Goal: Communication & Community: Participate in discussion

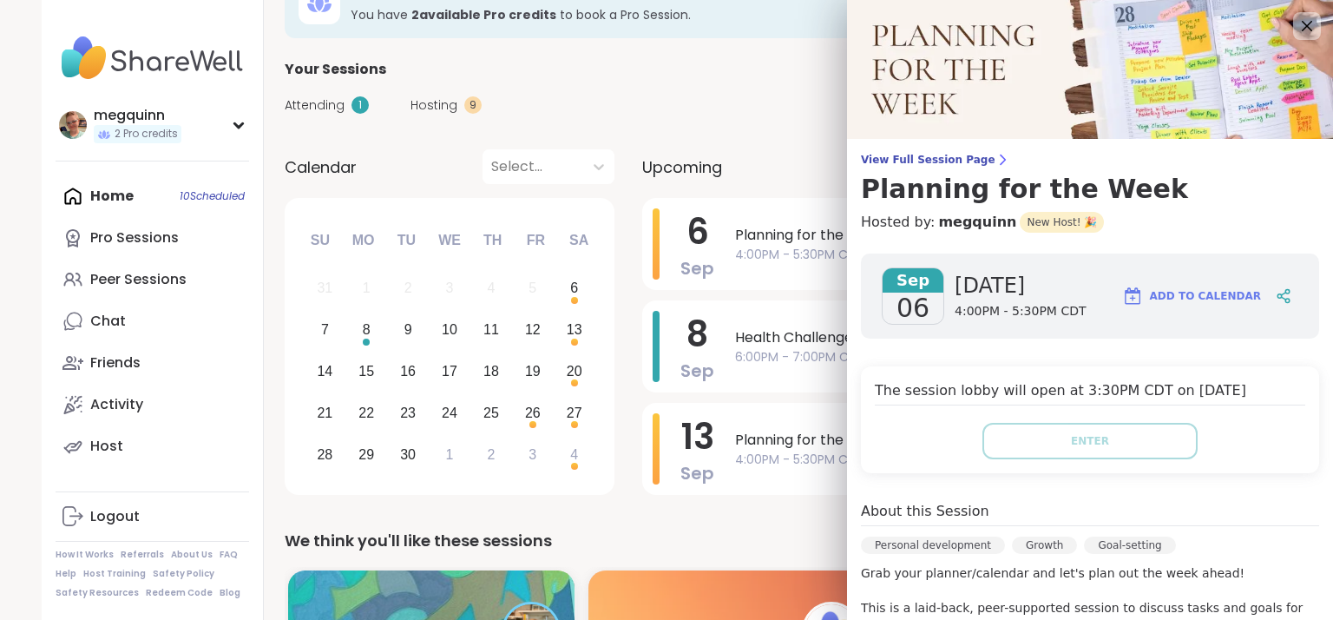
scroll to position [434, 0]
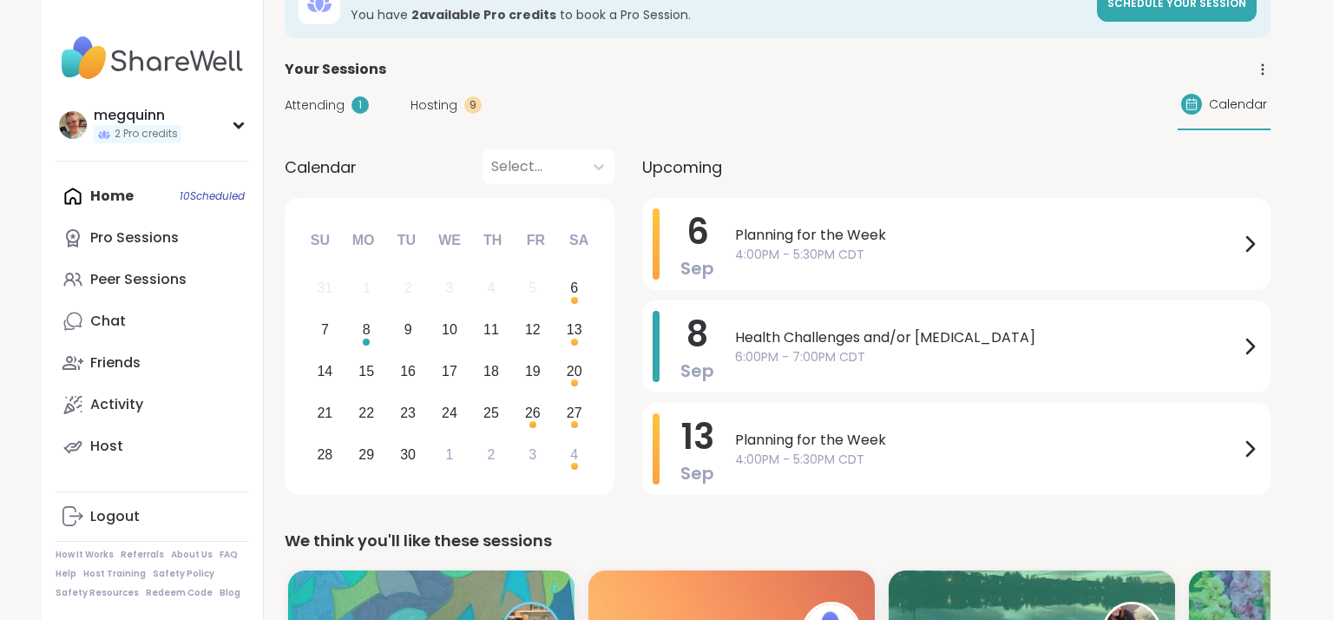
click at [740, 101] on div "Attending 1 Hosting 9 Calendar" at bounding box center [778, 105] width 986 height 50
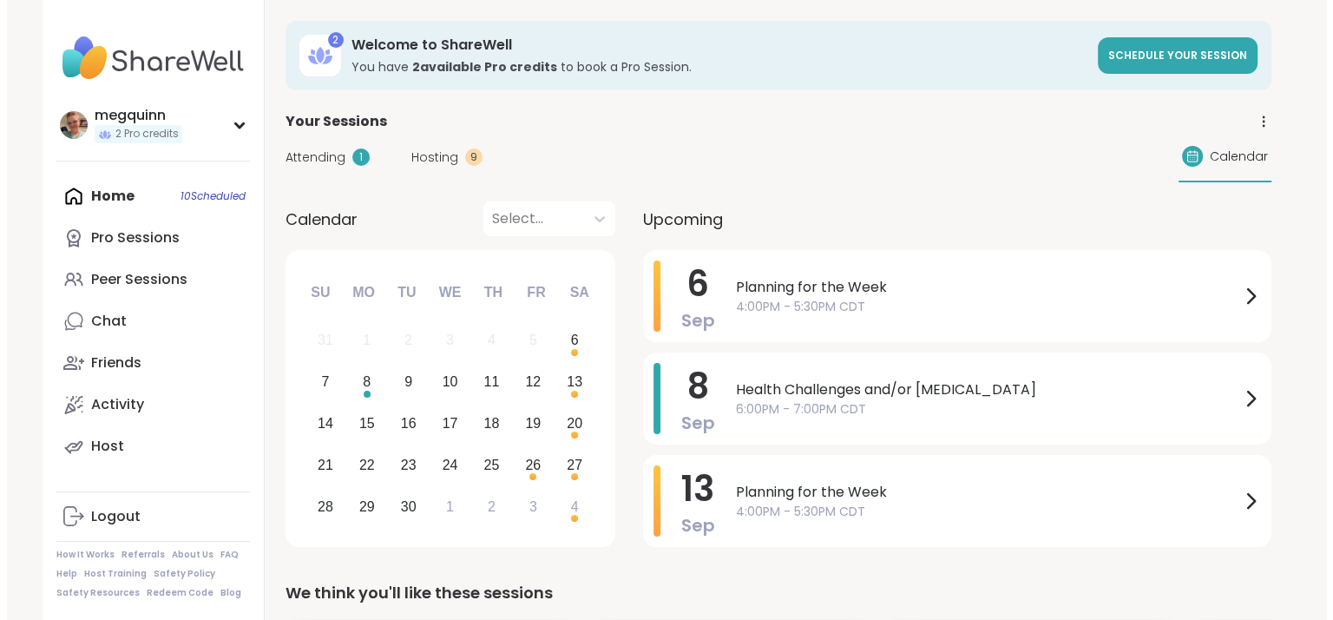
scroll to position [0, 0]
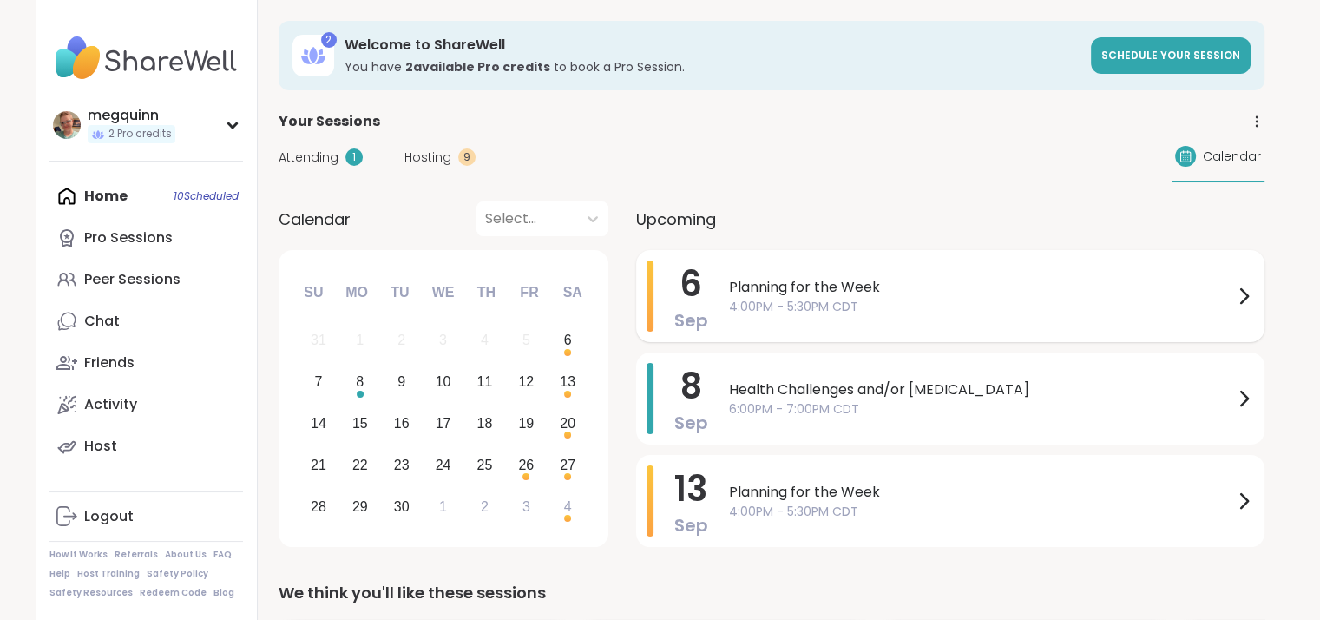
click at [1038, 316] on div "Planning for the Week 4:00PM - 5:30PM CDT" at bounding box center [991, 295] width 525 height 71
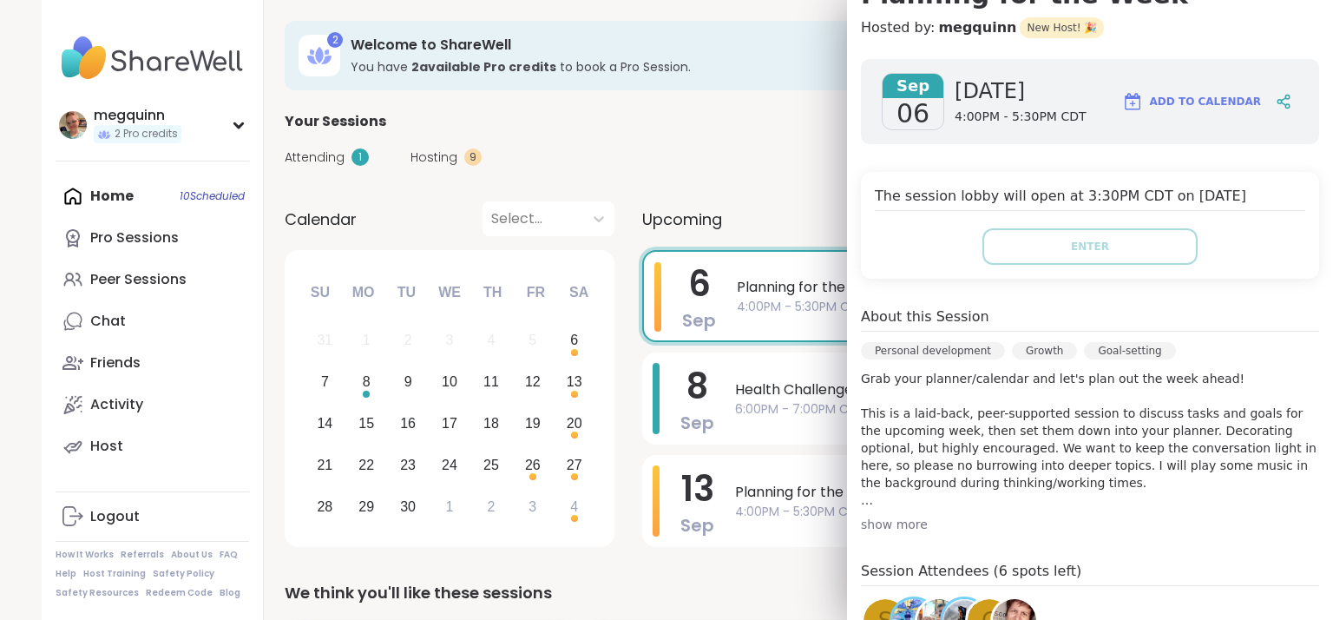
scroll to position [466, 0]
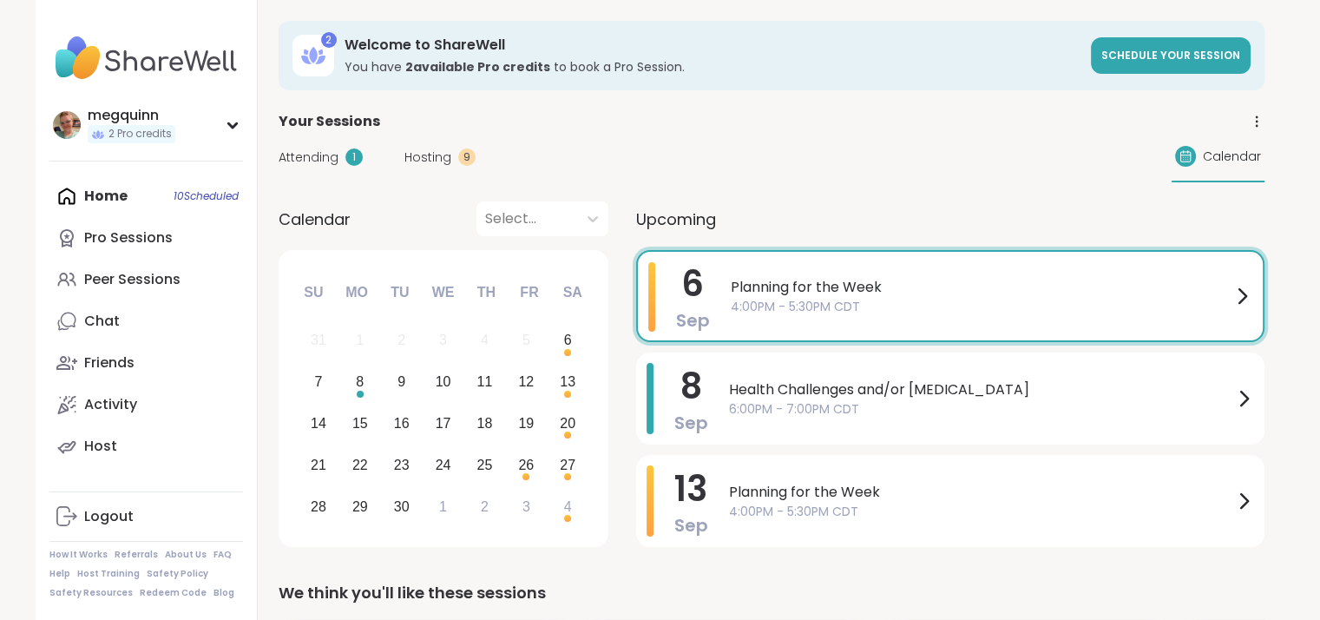
click at [784, 325] on div "Planning for the Week 4:00PM - 5:30PM CDT" at bounding box center [992, 296] width 522 height 68
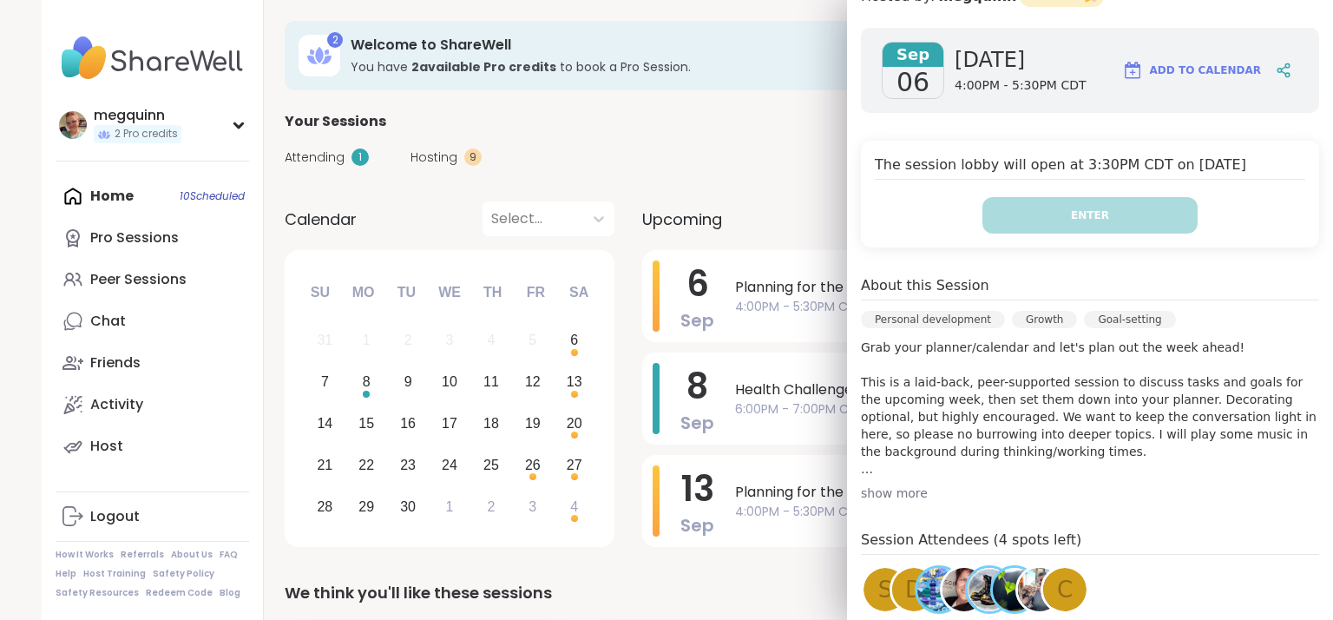
scroll to position [434, 0]
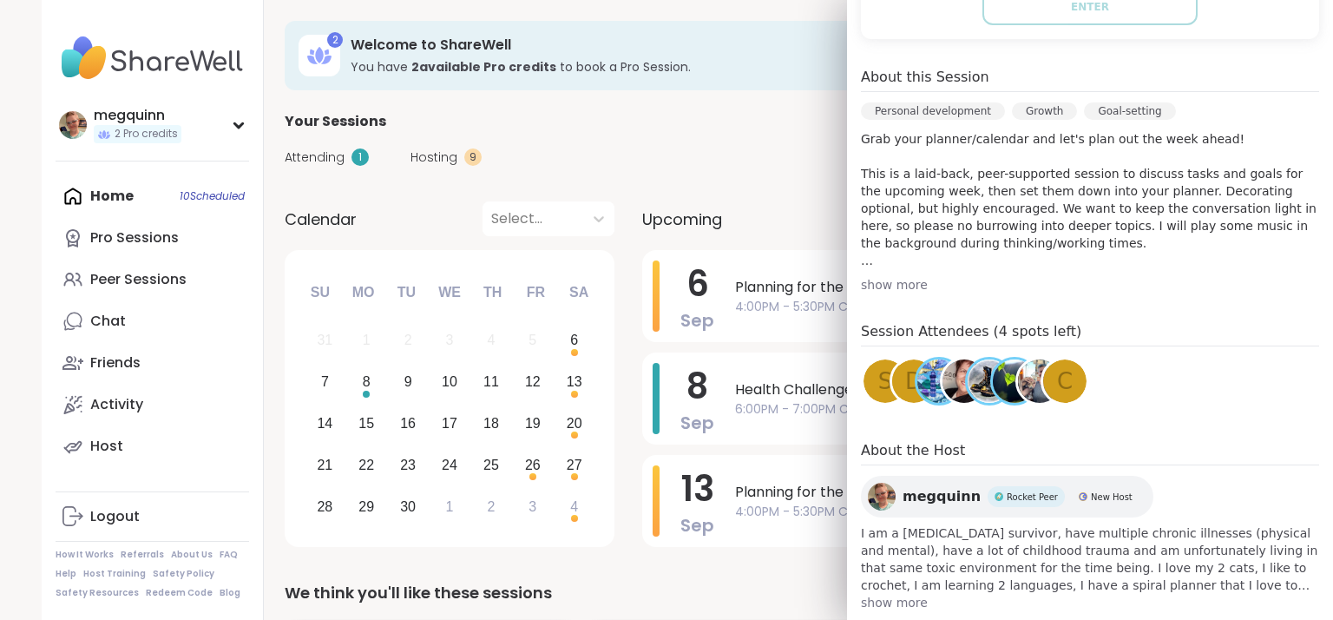
click at [1007, 496] on span "Rocket Peer" at bounding box center [1032, 496] width 51 height 13
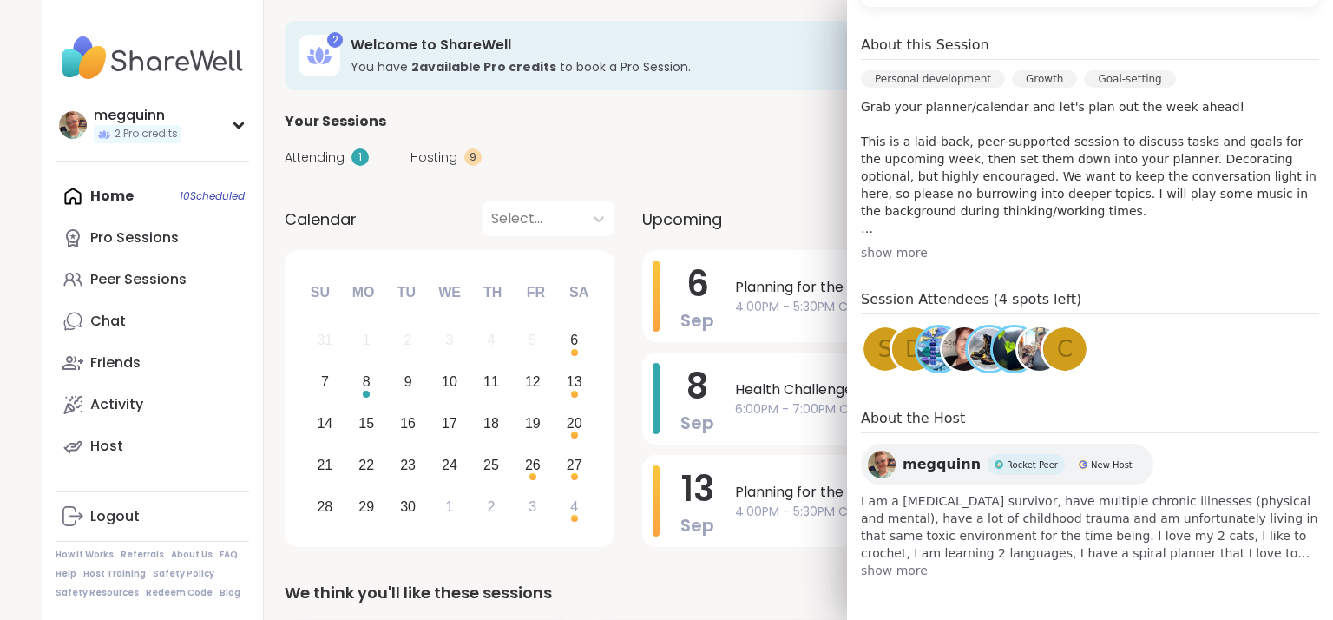
scroll to position [0, 0]
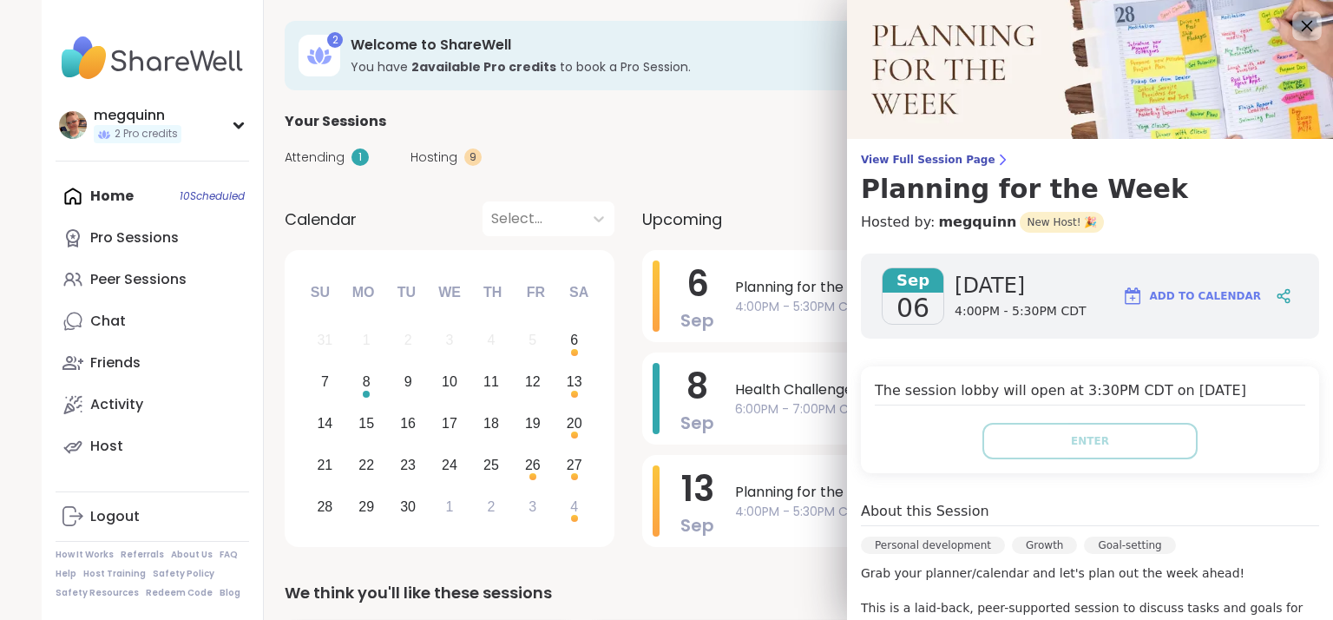
click at [1296, 34] on icon at bounding box center [1307, 26] width 22 height 22
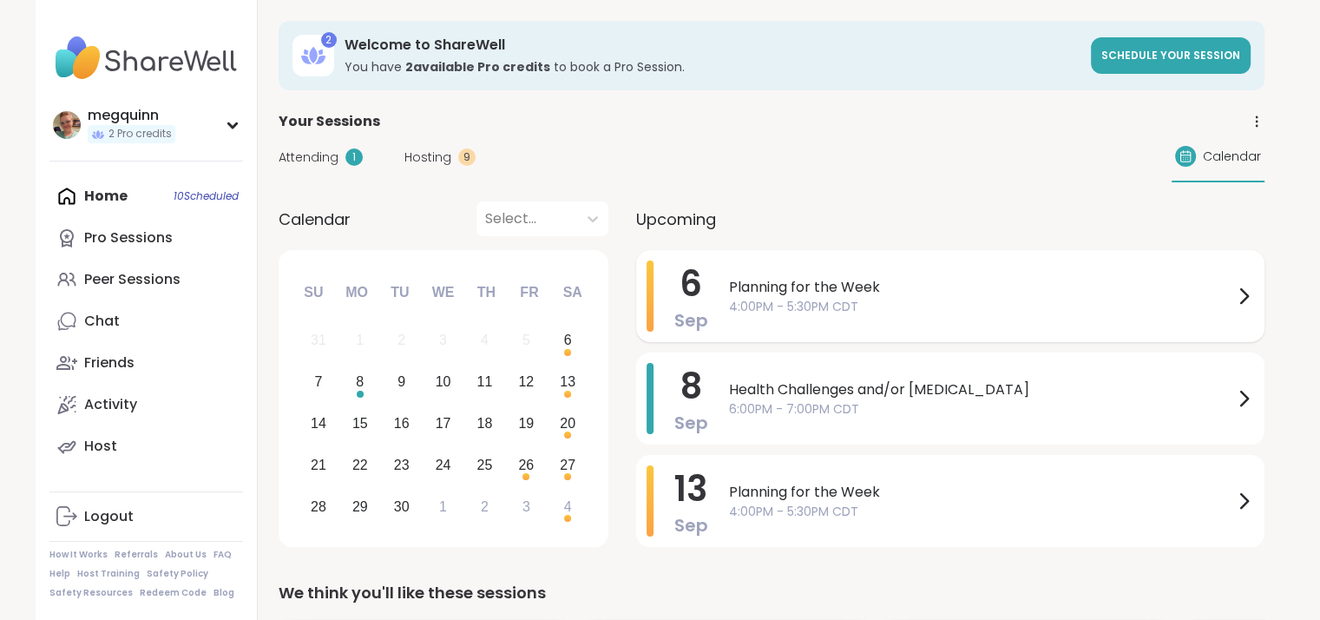
click at [1076, 298] on span "4:00PM - 5:30PM CDT" at bounding box center [981, 307] width 504 height 18
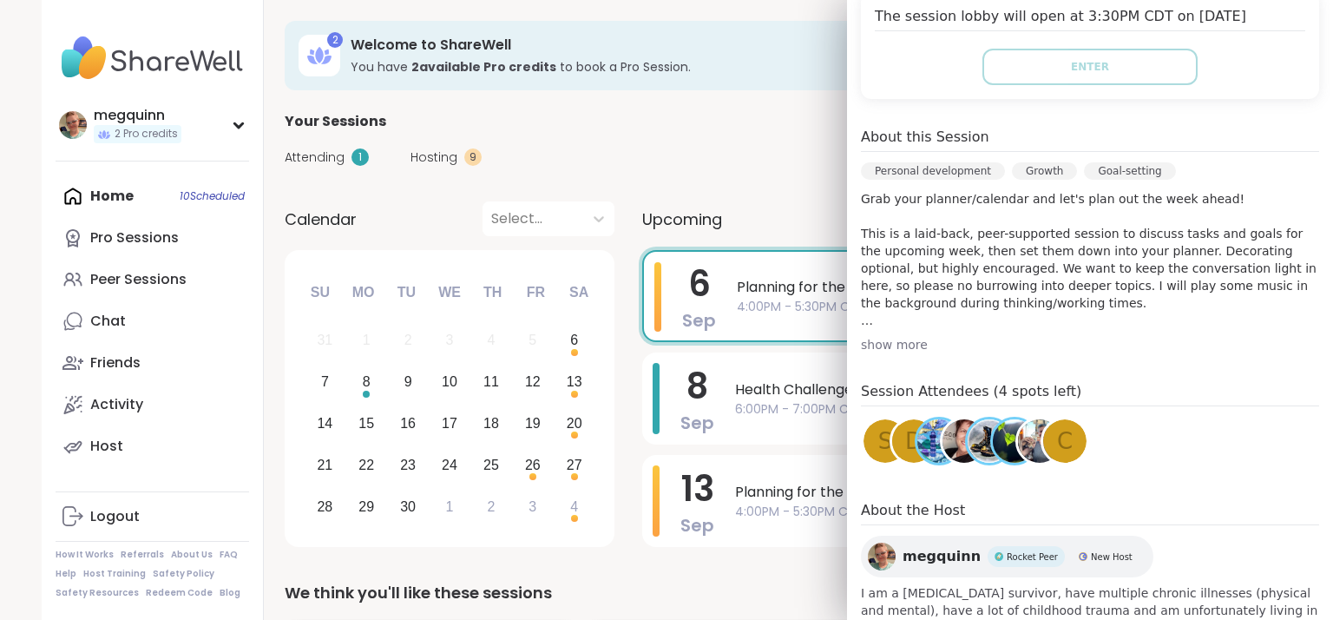
scroll to position [466, 0]
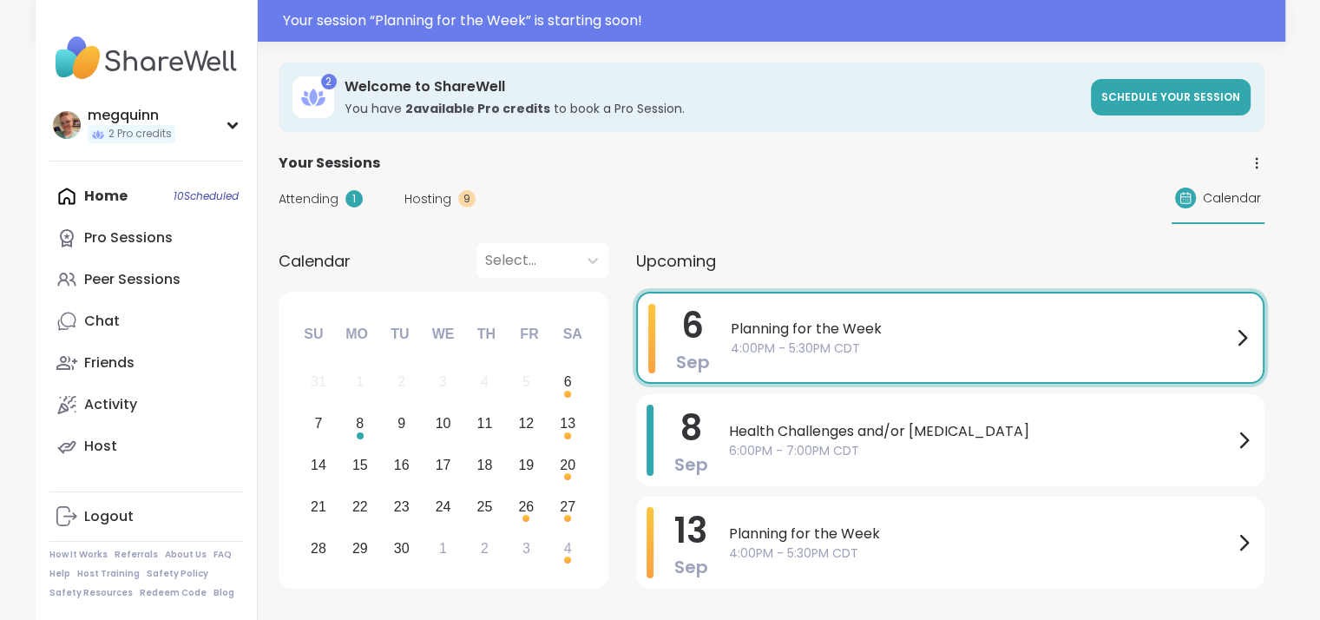
click at [833, 275] on div "Upcoming" at bounding box center [950, 260] width 628 height 35
click at [860, 343] on span "4:00PM - 5:30PM CDT" at bounding box center [981, 348] width 501 height 18
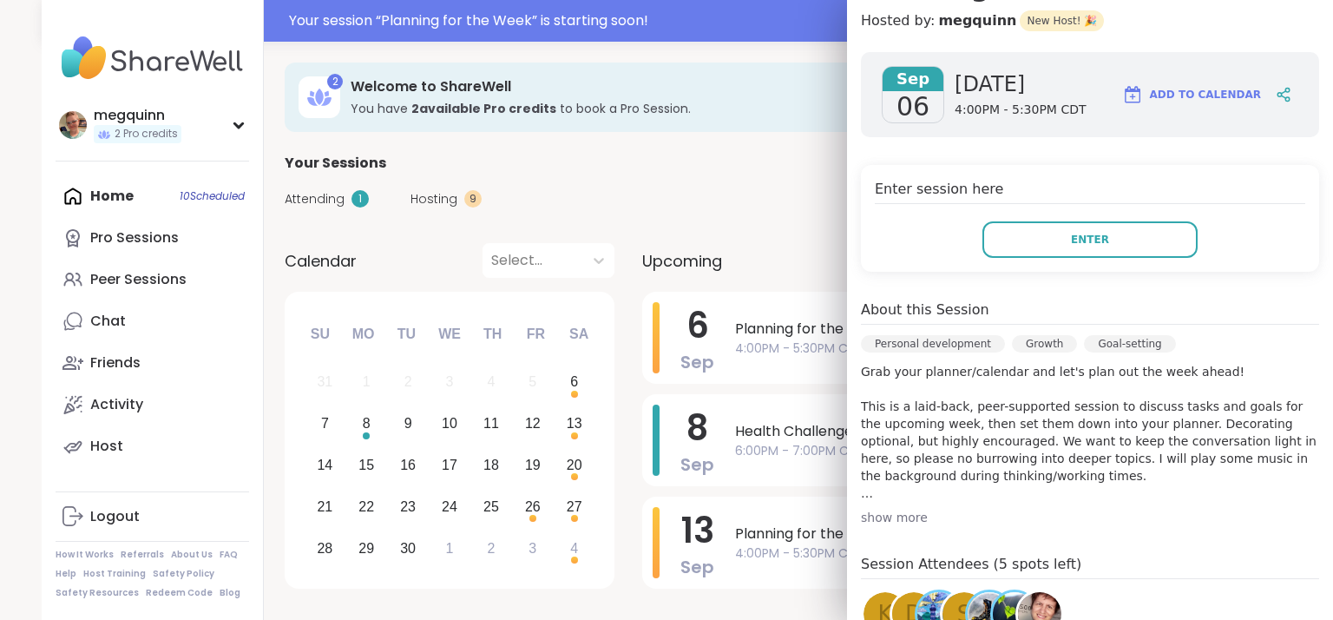
scroll to position [347, 0]
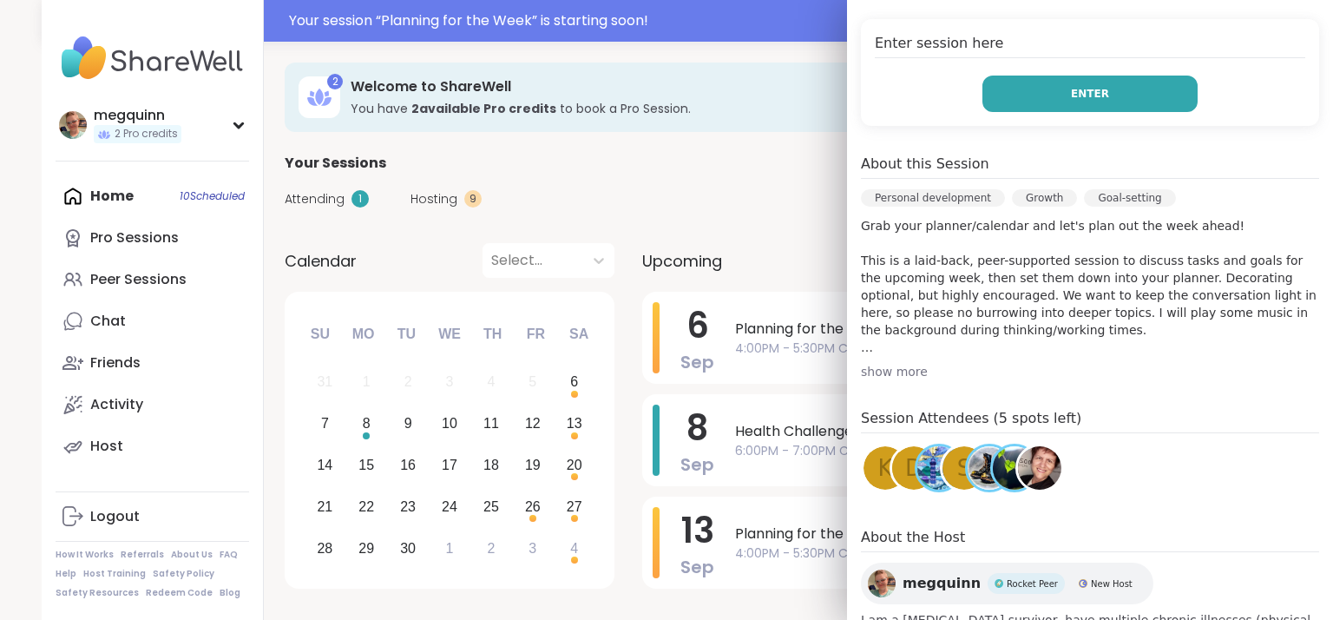
click at [1112, 89] on button "Enter" at bounding box center [1089, 94] width 215 height 36
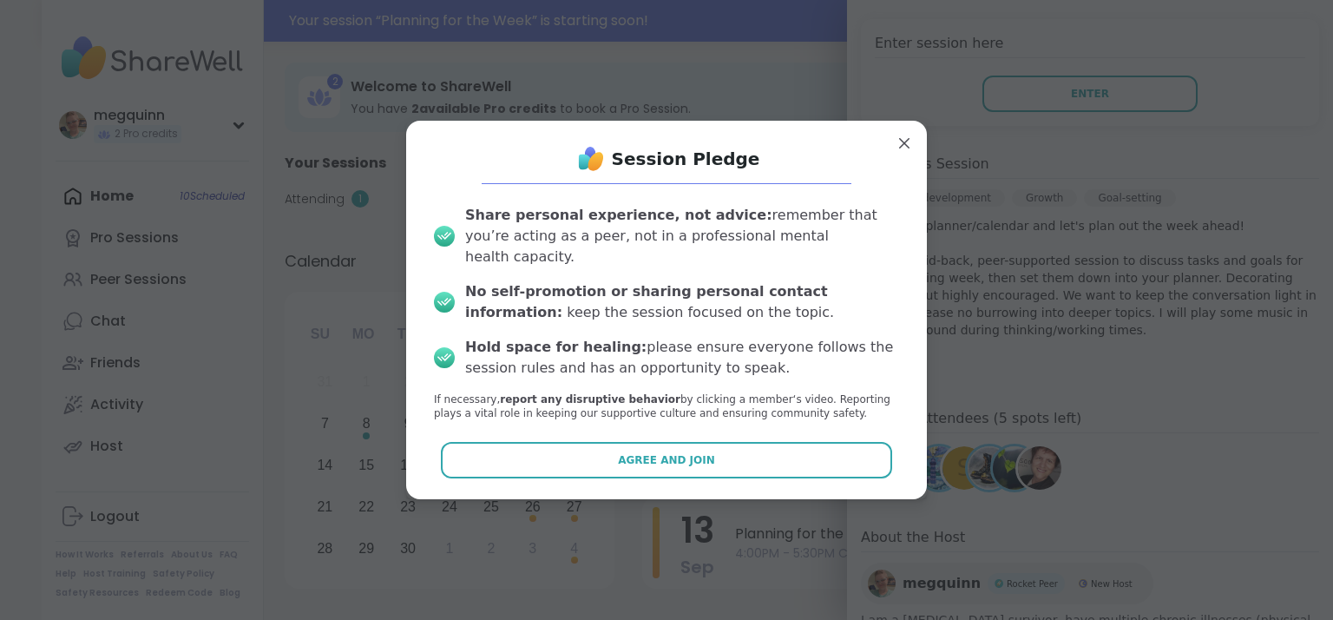
click at [645, 430] on div "Session Pledge Share personal experience, not advice: remember that you’re acti…" at bounding box center [666, 310] width 493 height 351
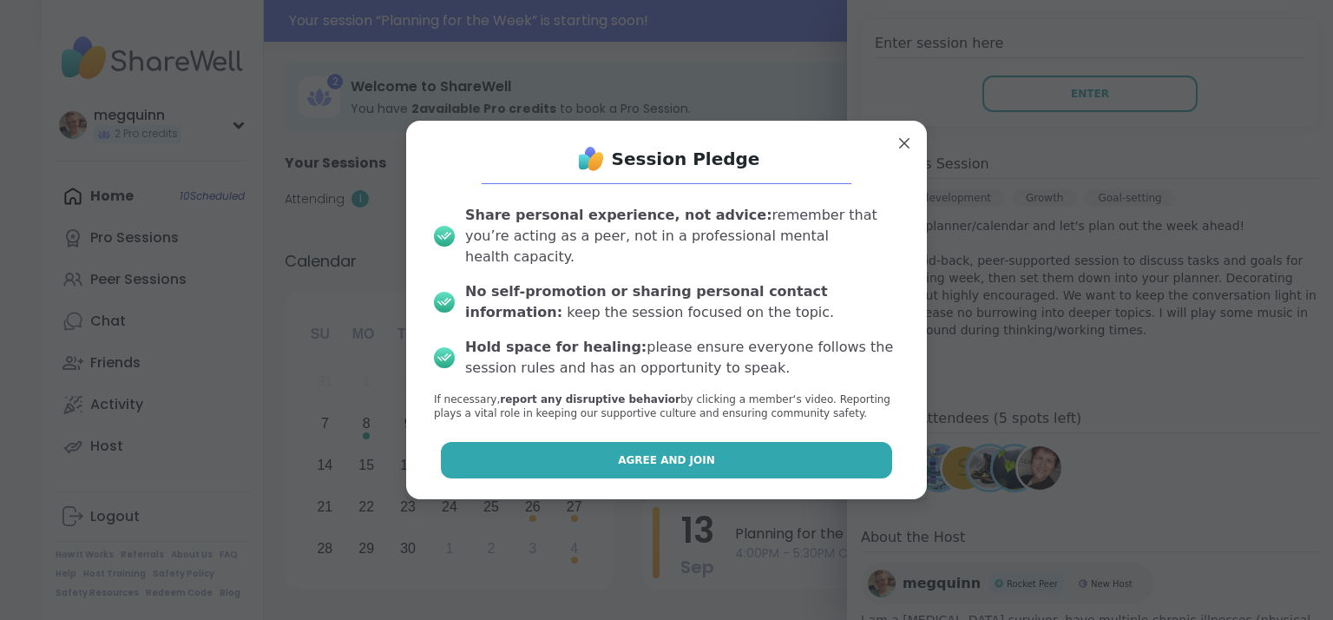
click at [641, 452] on span "Agree and Join" at bounding box center [666, 460] width 97 height 16
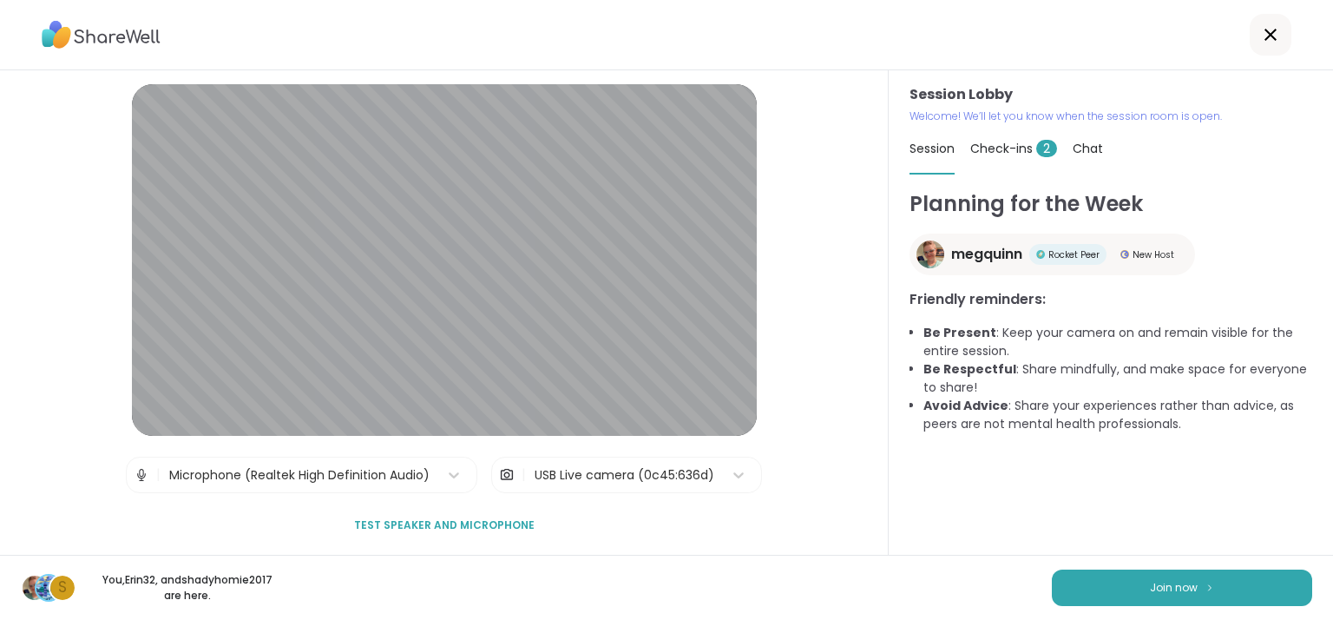
click at [1001, 152] on span "Check-ins 2" at bounding box center [1013, 148] width 87 height 17
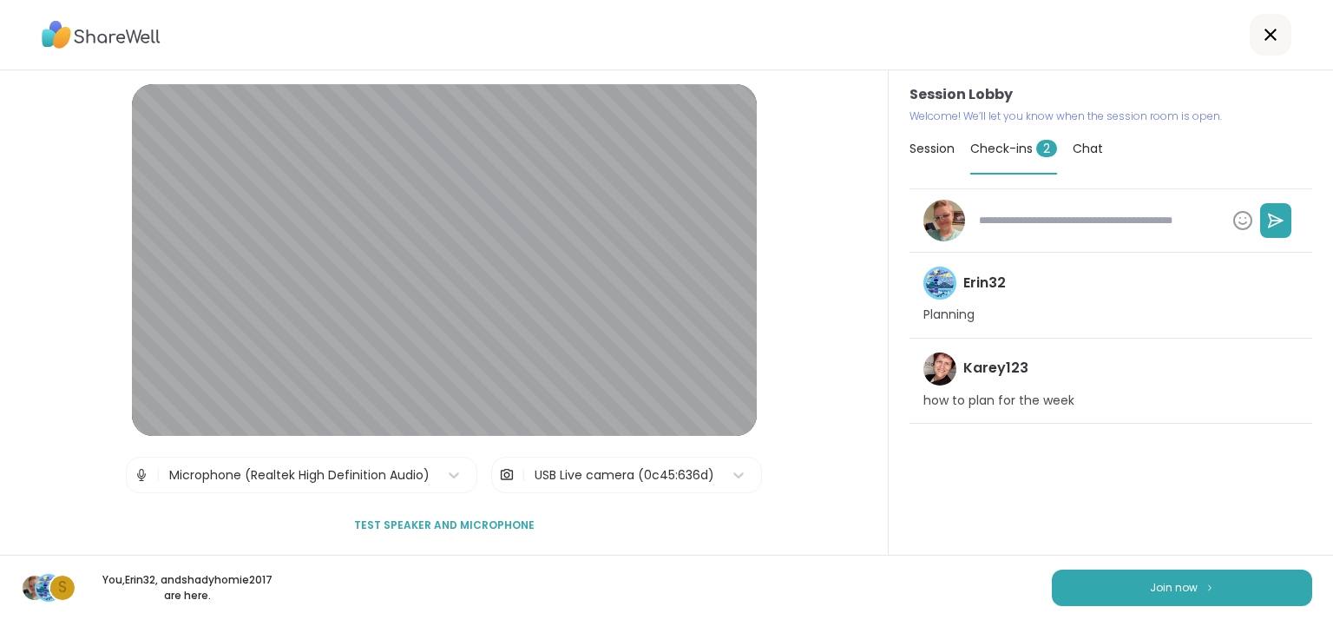
type textarea "*"
click at [915, 148] on span "Session" at bounding box center [932, 148] width 45 height 17
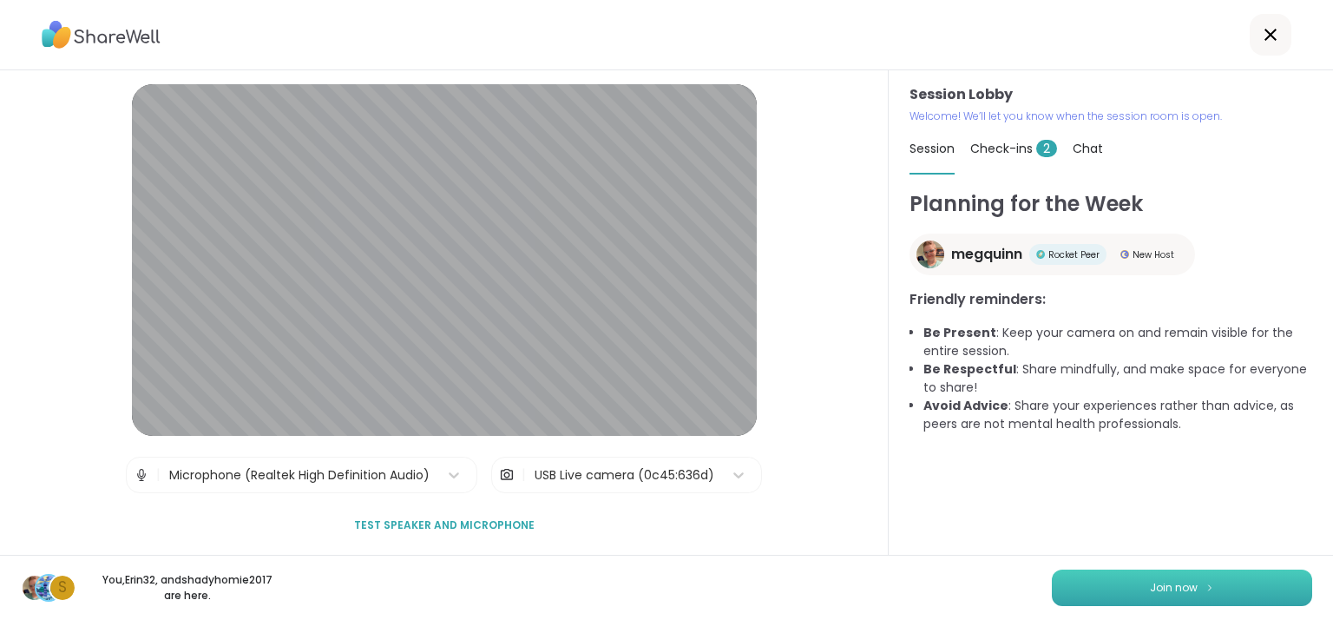
click at [1135, 595] on button "Join now" at bounding box center [1182, 587] width 260 height 36
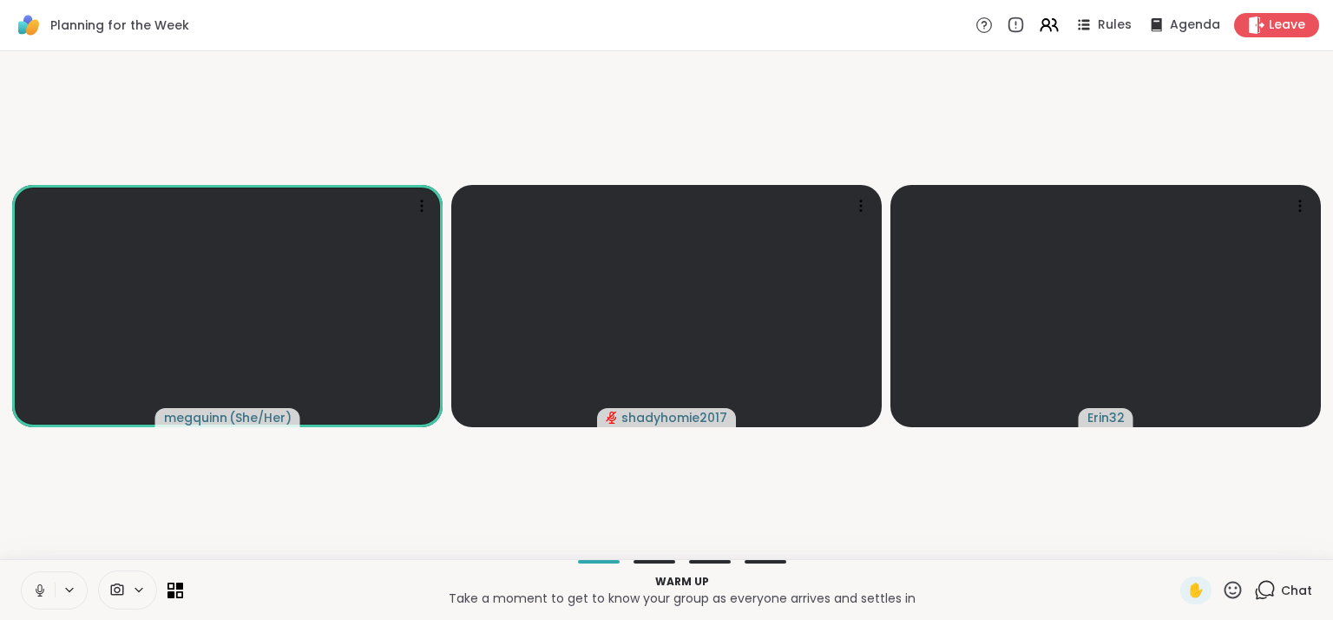
click at [1263, 596] on icon at bounding box center [1265, 590] width 22 height 22
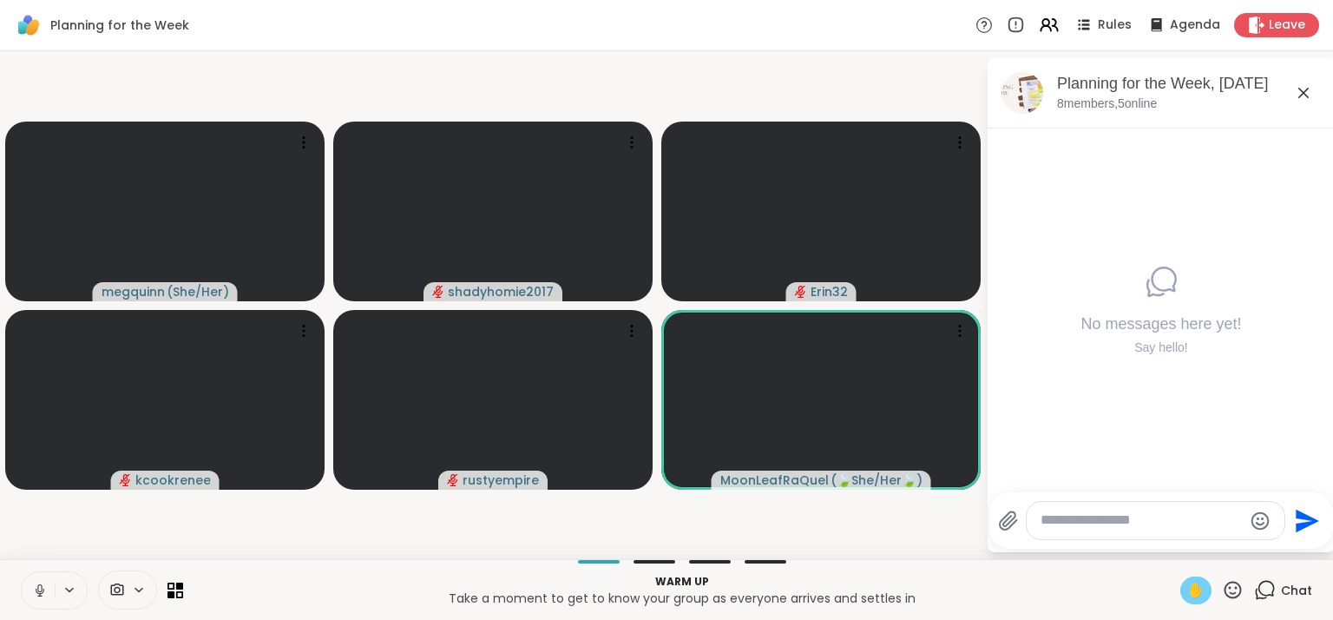
click at [1187, 594] on span "✋" at bounding box center [1195, 590] width 17 height 21
click at [1225, 596] on icon at bounding box center [1233, 589] width 17 height 17
click at [1288, 542] on span "🎉" at bounding box center [1296, 544] width 17 height 21
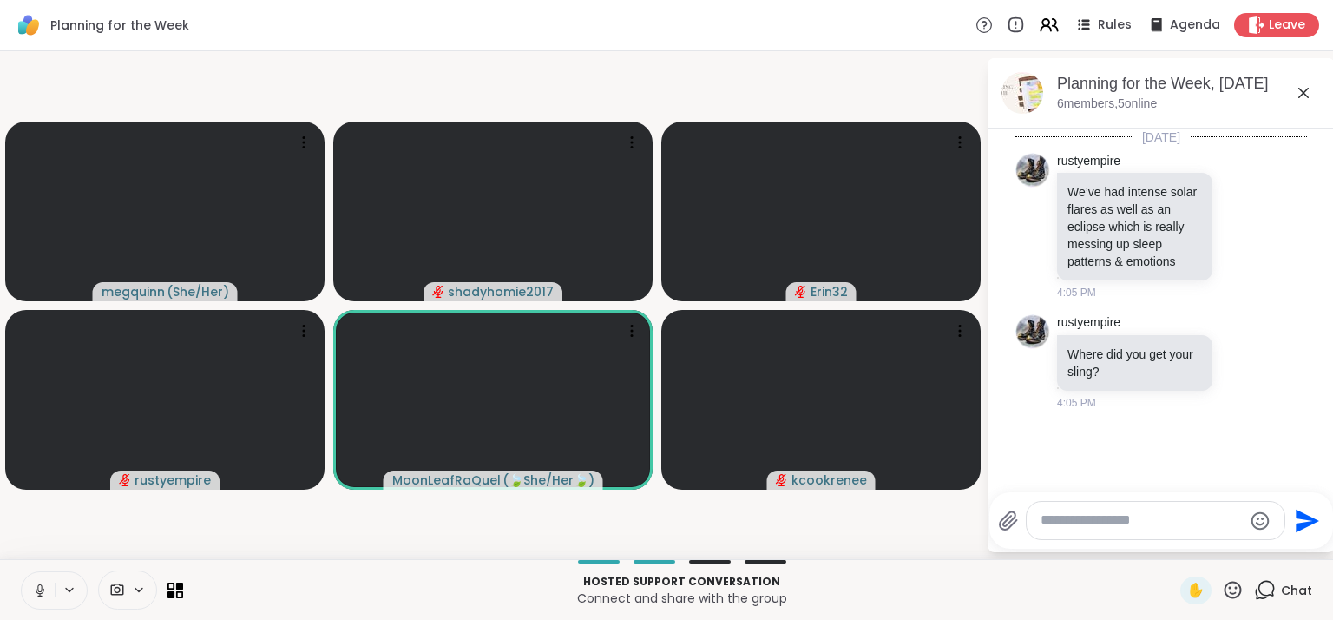
click at [1079, 525] on textarea "Type your message" at bounding box center [1142, 520] width 202 height 18
type textarea "*********"
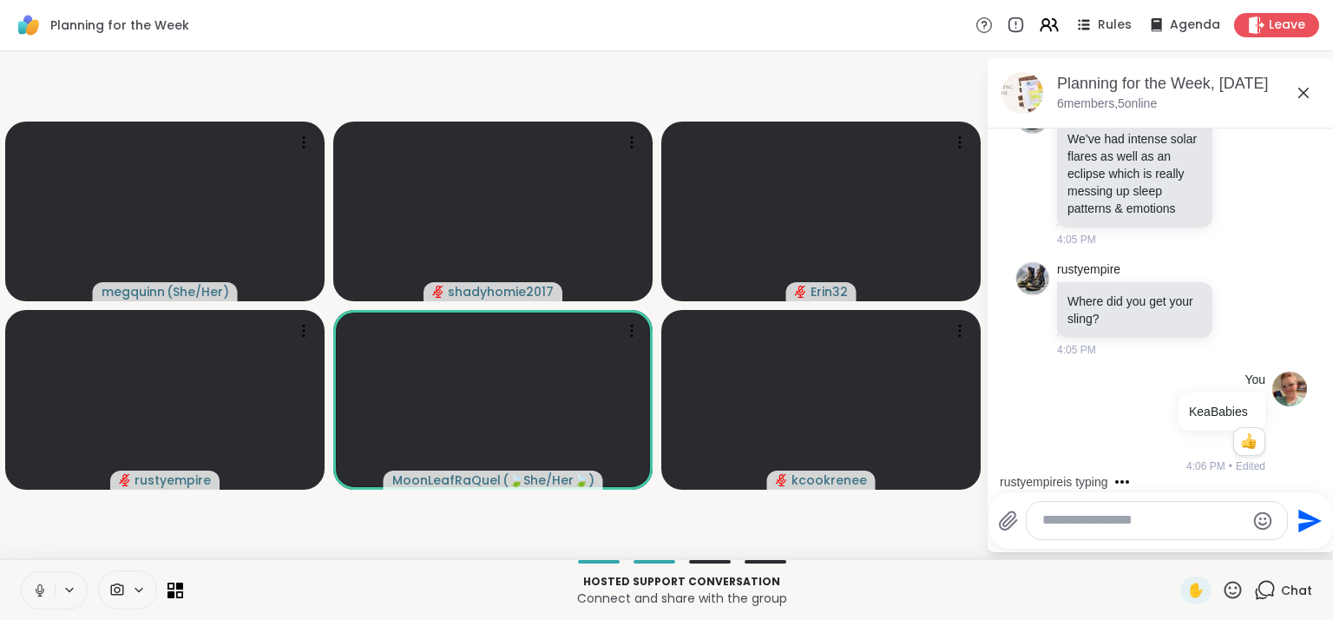
scroll to position [195, 0]
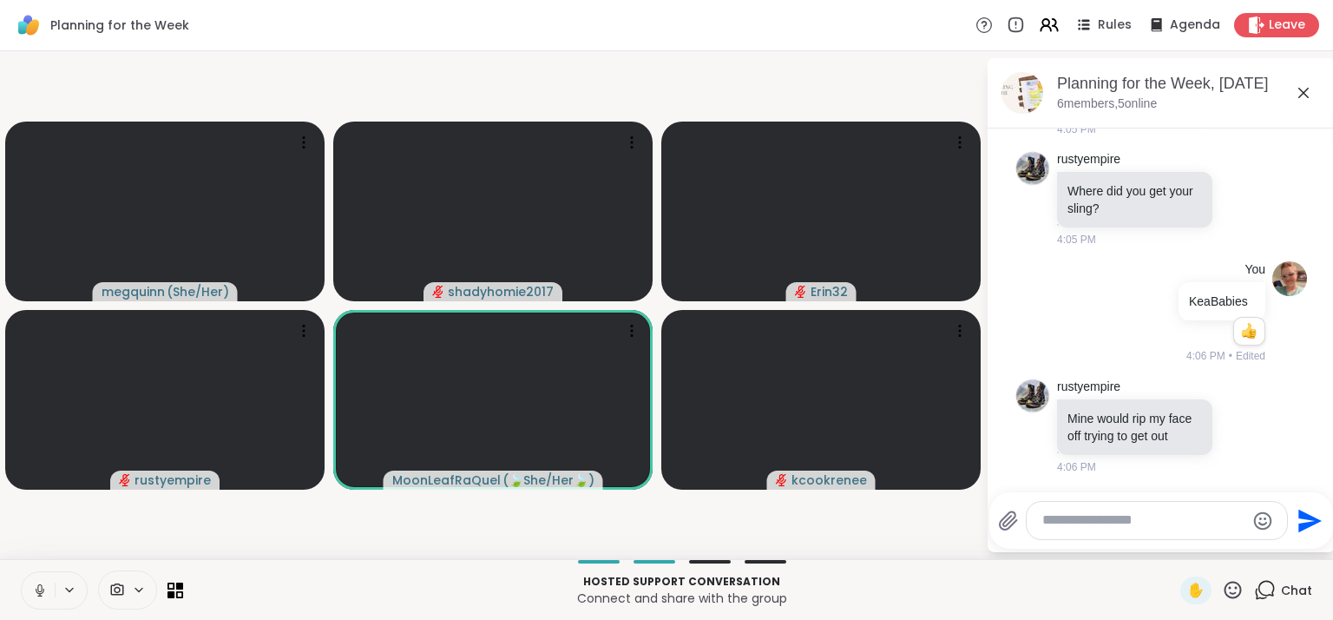
click at [1074, 526] on textarea "Type your message" at bounding box center [1143, 520] width 202 height 18
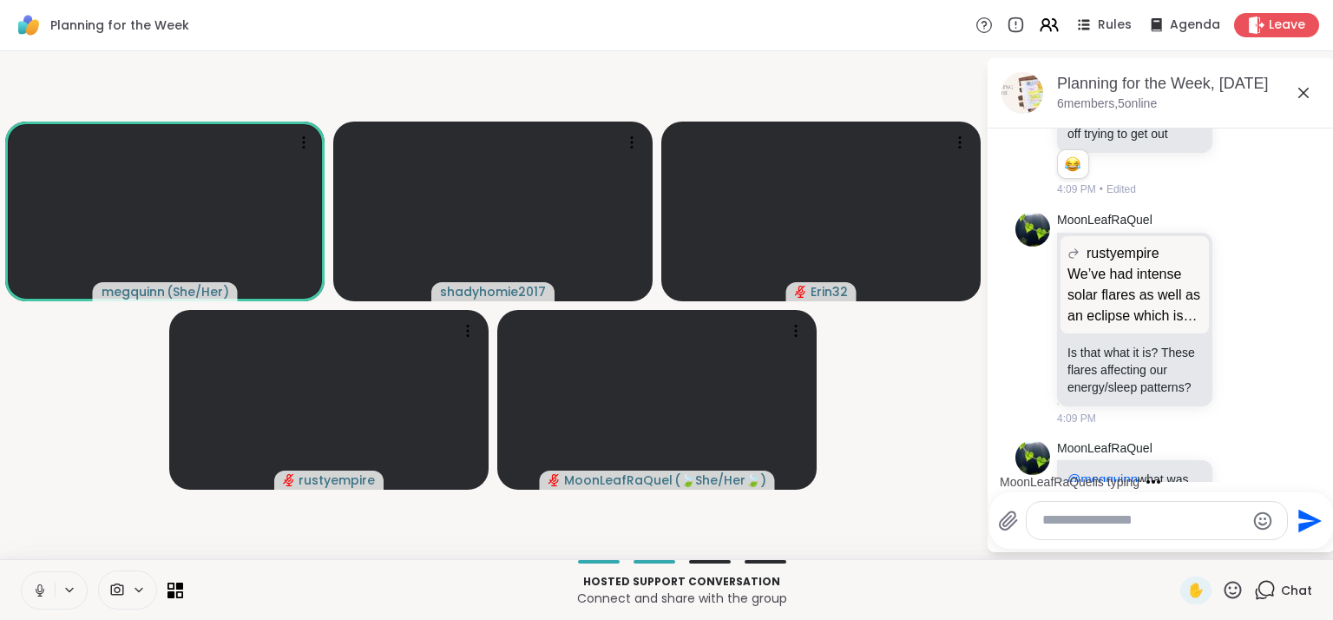
scroll to position [617, 0]
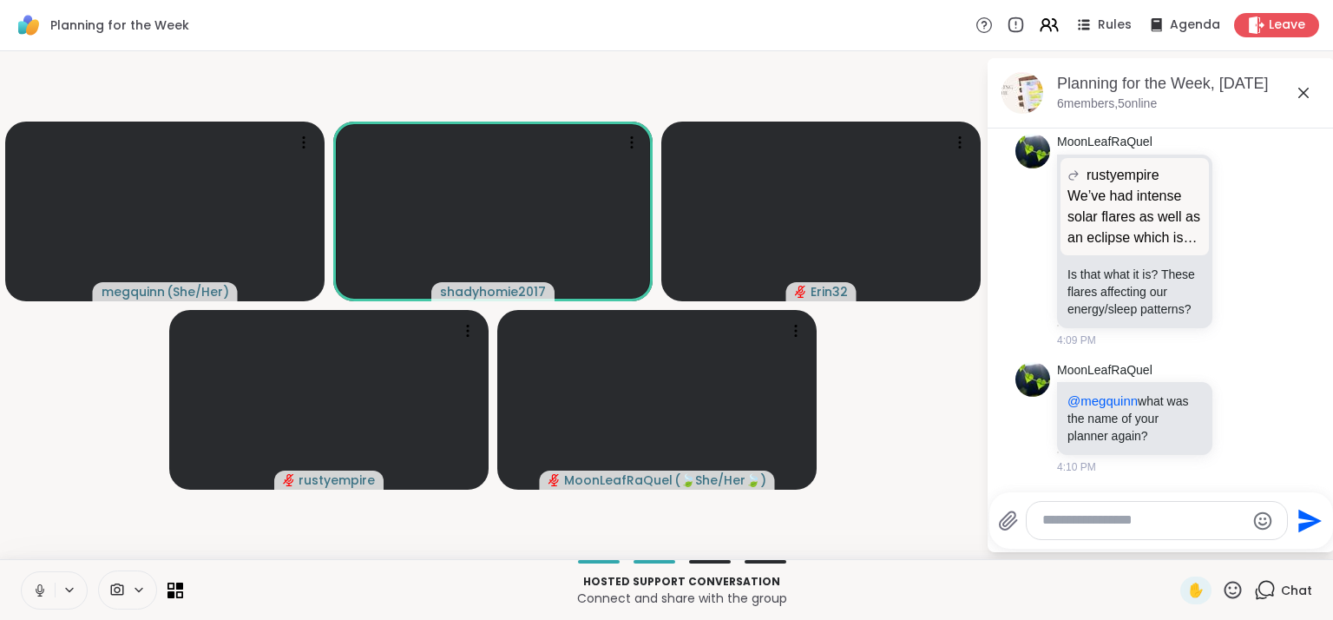
click at [1107, 535] on div at bounding box center [1157, 520] width 260 height 37
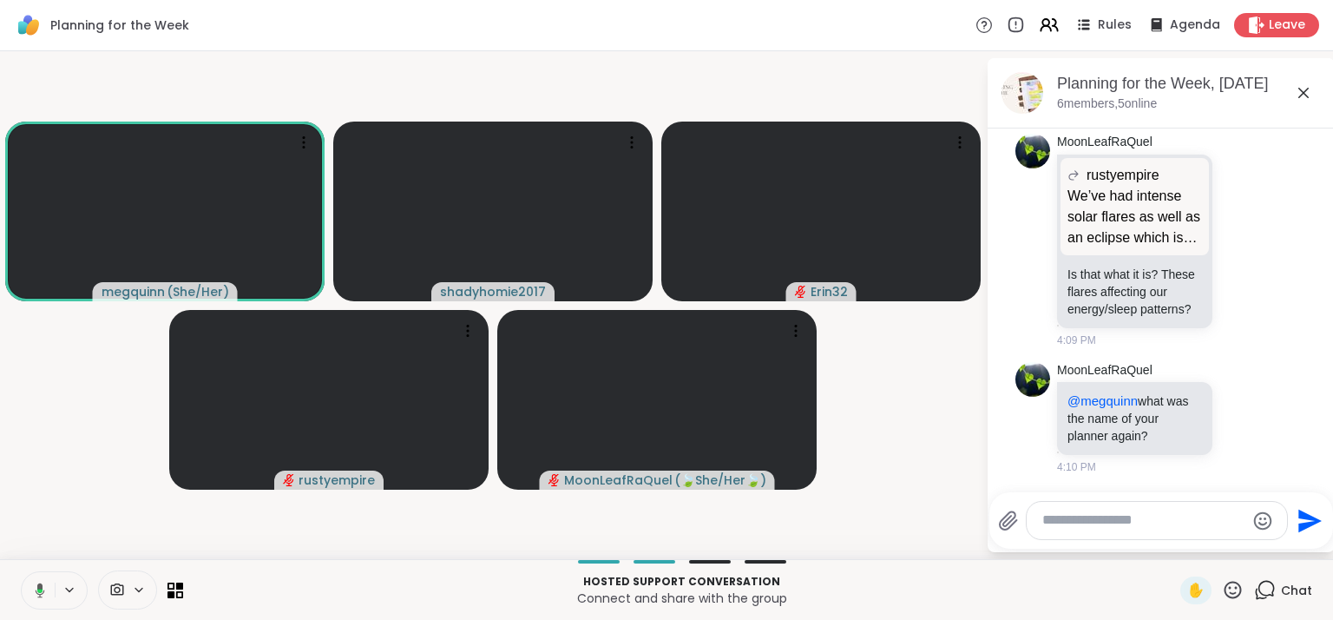
click at [1104, 526] on textarea "Type your message" at bounding box center [1143, 520] width 202 height 18
type textarea "**********"
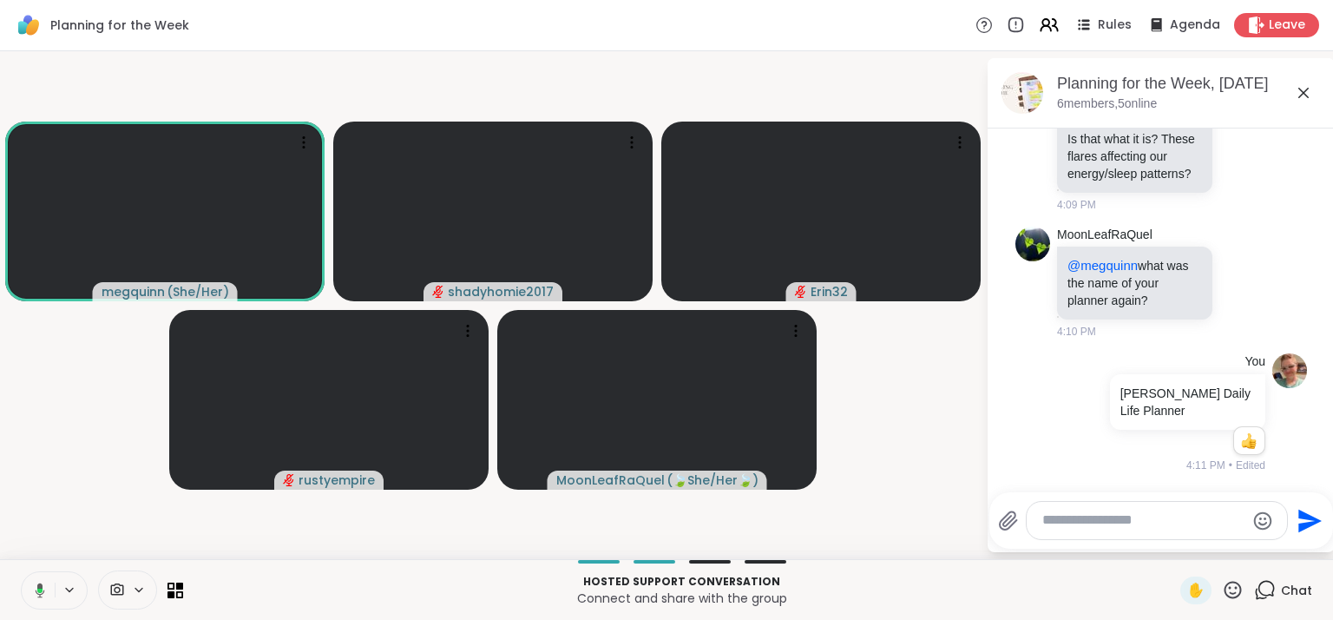
scroll to position [861, 0]
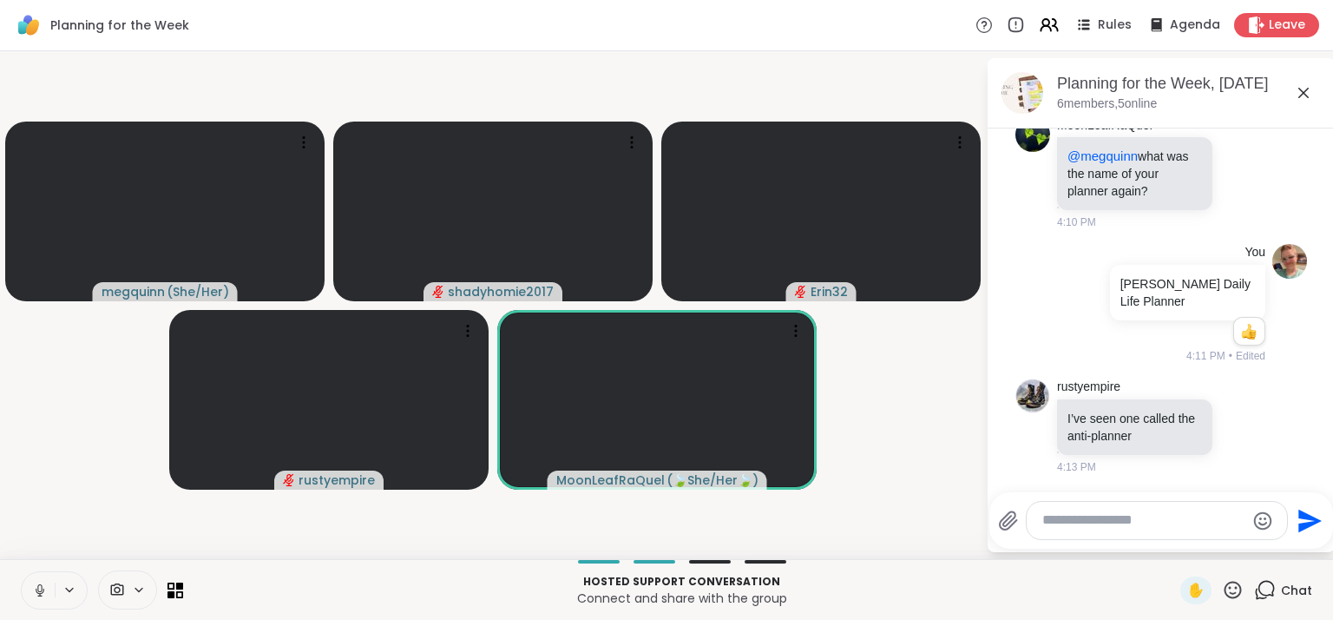
click at [1106, 523] on textarea "Type your message" at bounding box center [1143, 520] width 202 height 18
paste textarea "**********"
type textarea "**********"
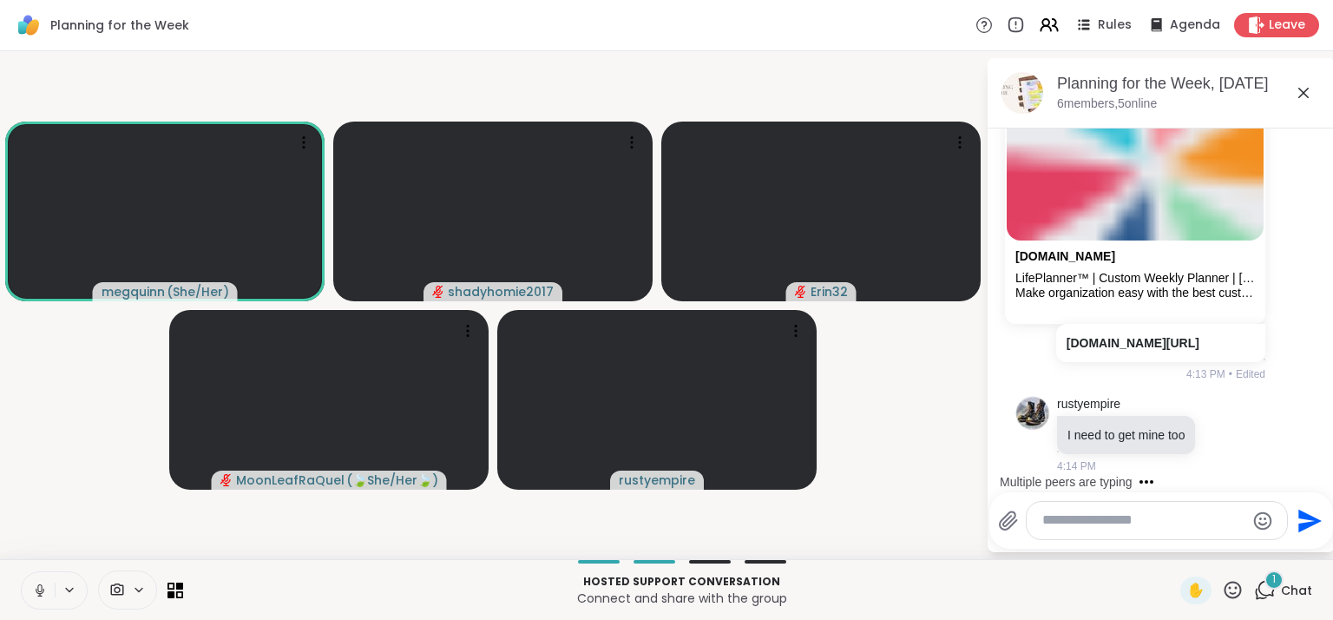
scroll to position [1458, 0]
click at [1062, 524] on textarea "Type your message" at bounding box center [1143, 520] width 202 height 18
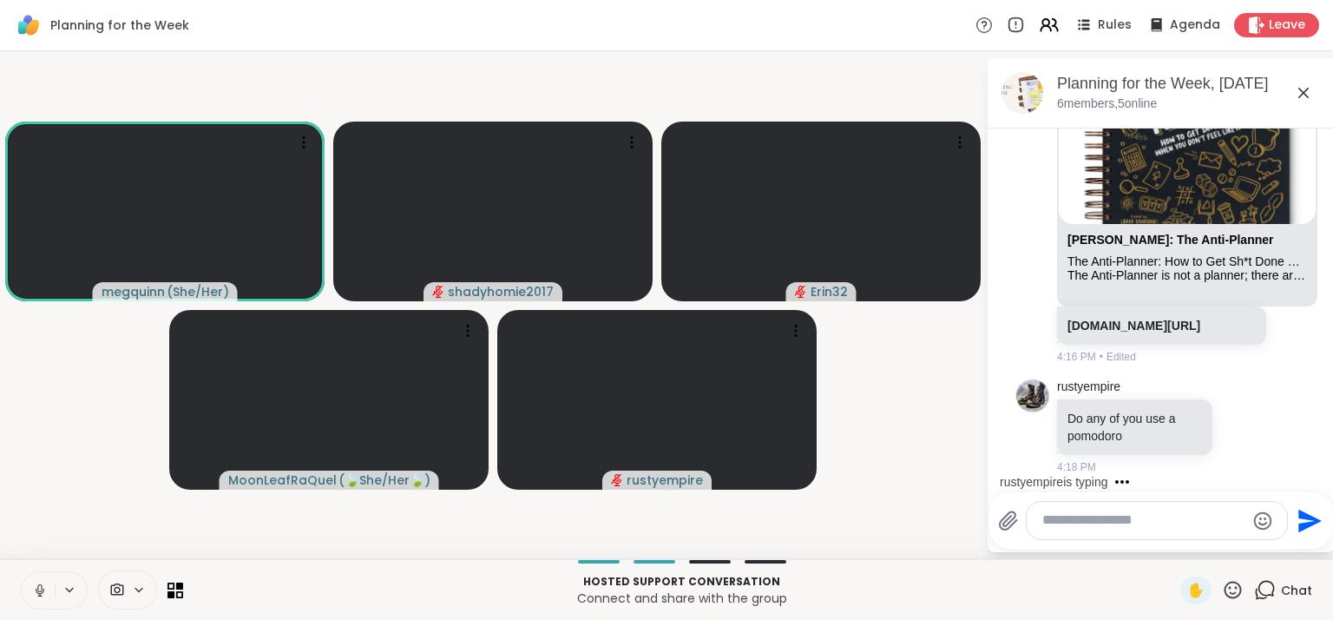
scroll to position [2540, 0]
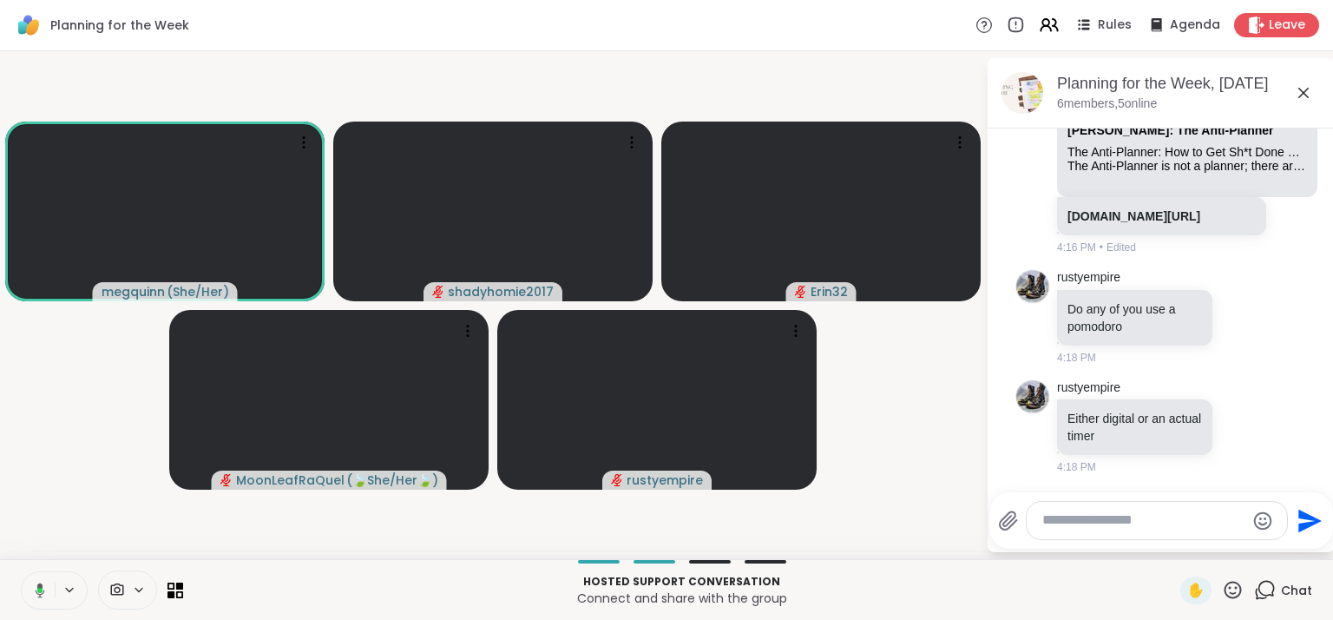
click at [1083, 516] on textarea "Type your message" at bounding box center [1143, 520] width 202 height 18
click at [1065, 516] on textarea "Type your message" at bounding box center [1143, 520] width 202 height 18
paste textarea "**********"
type textarea "**********"
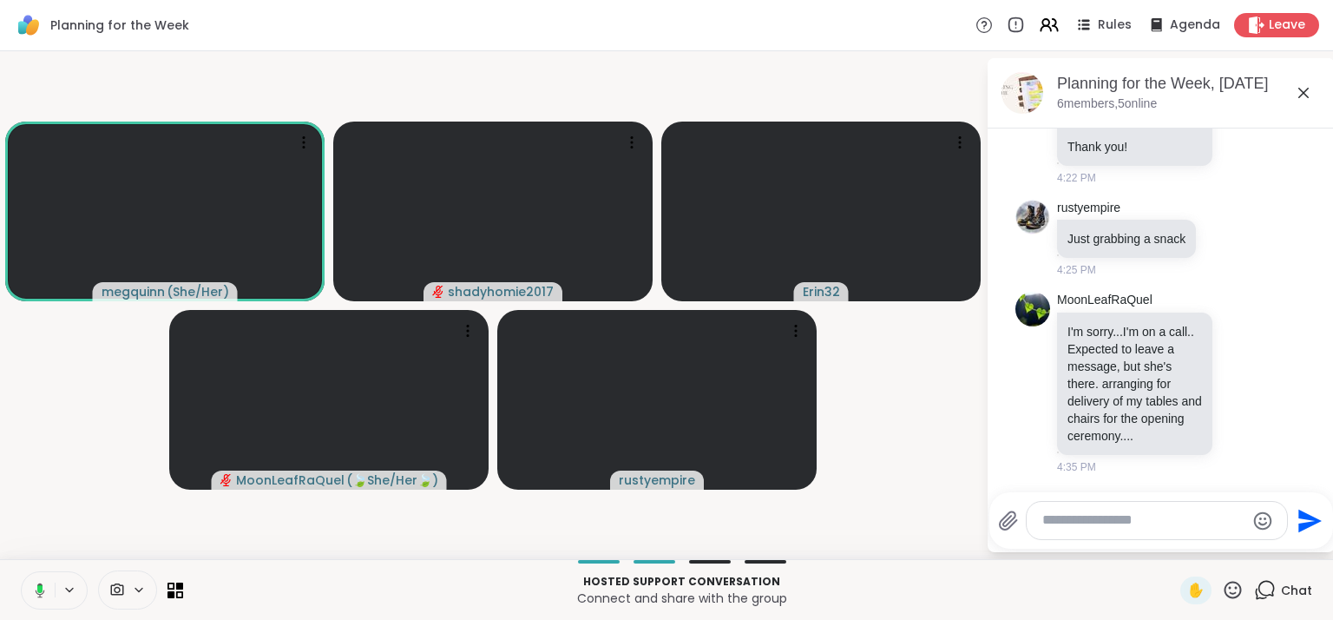
scroll to position [3509, 0]
click at [1237, 376] on icon at bounding box center [1243, 382] width 13 height 13
click at [1159, 353] on div "Select Reaction: Joy" at bounding box center [1167, 355] width 16 height 16
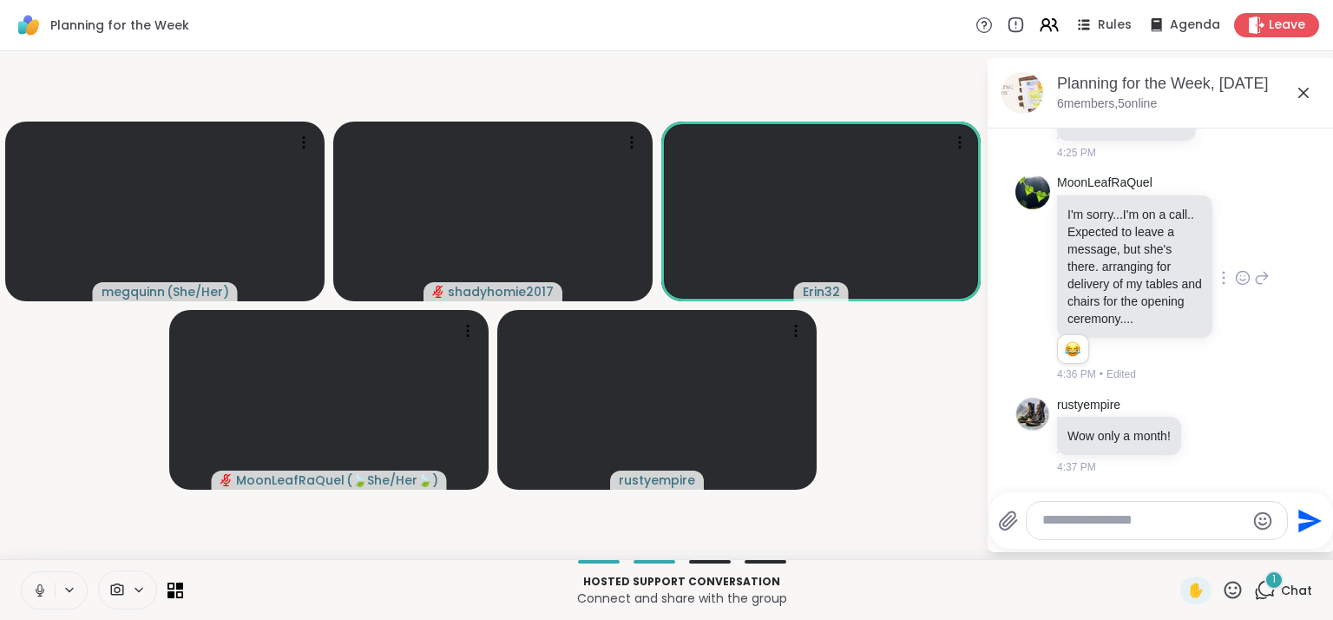
scroll to position [3625, 0]
click at [1206, 433] on icon at bounding box center [1212, 434] width 16 height 17
click at [1207, 405] on div "Select Reaction: Heart" at bounding box center [1212, 407] width 16 height 16
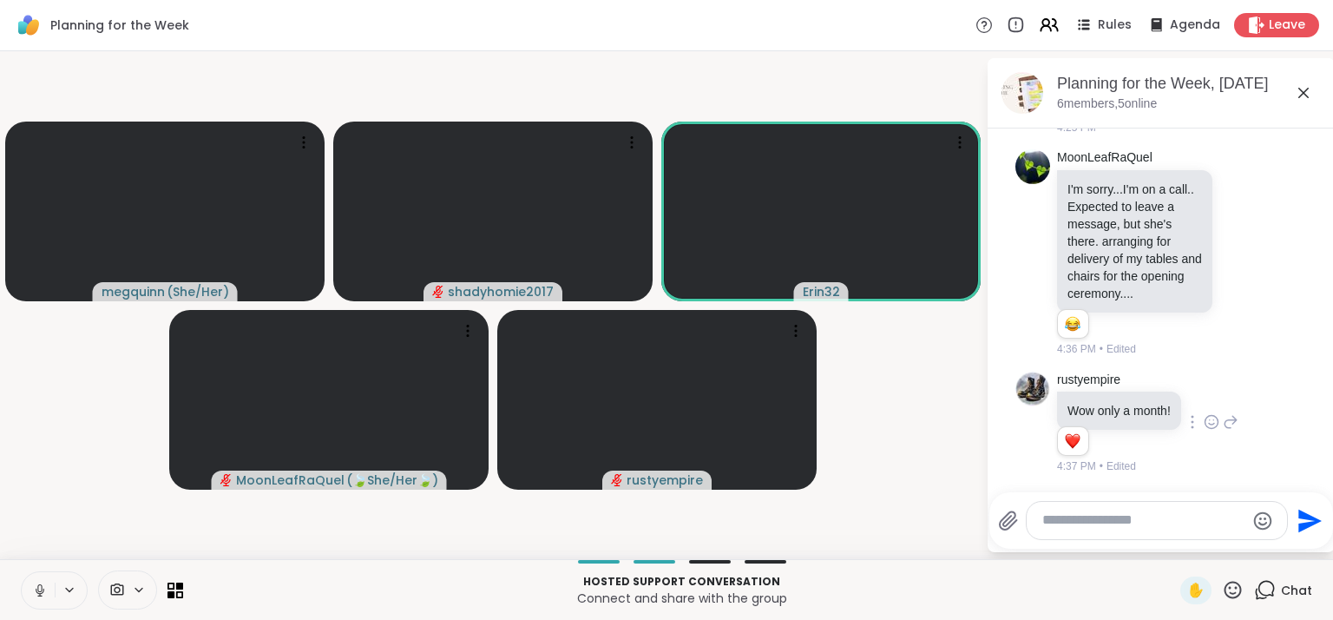
scroll to position [3650, 0]
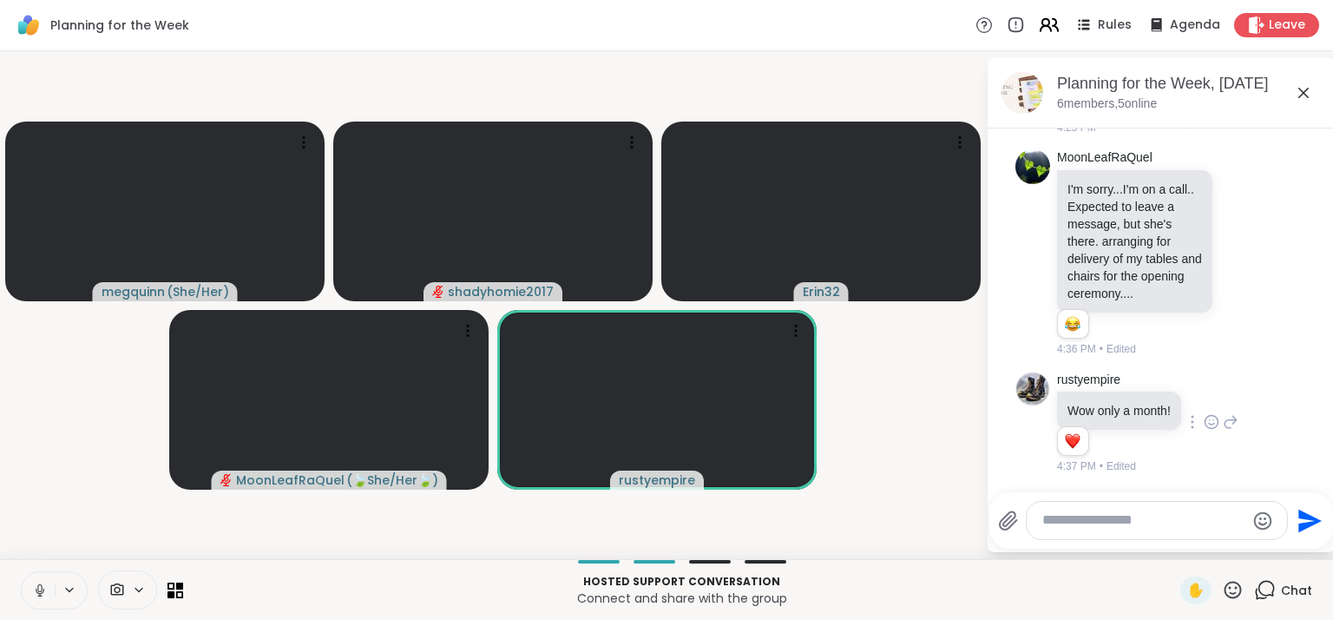
click at [1038, 27] on icon at bounding box center [1049, 25] width 22 height 22
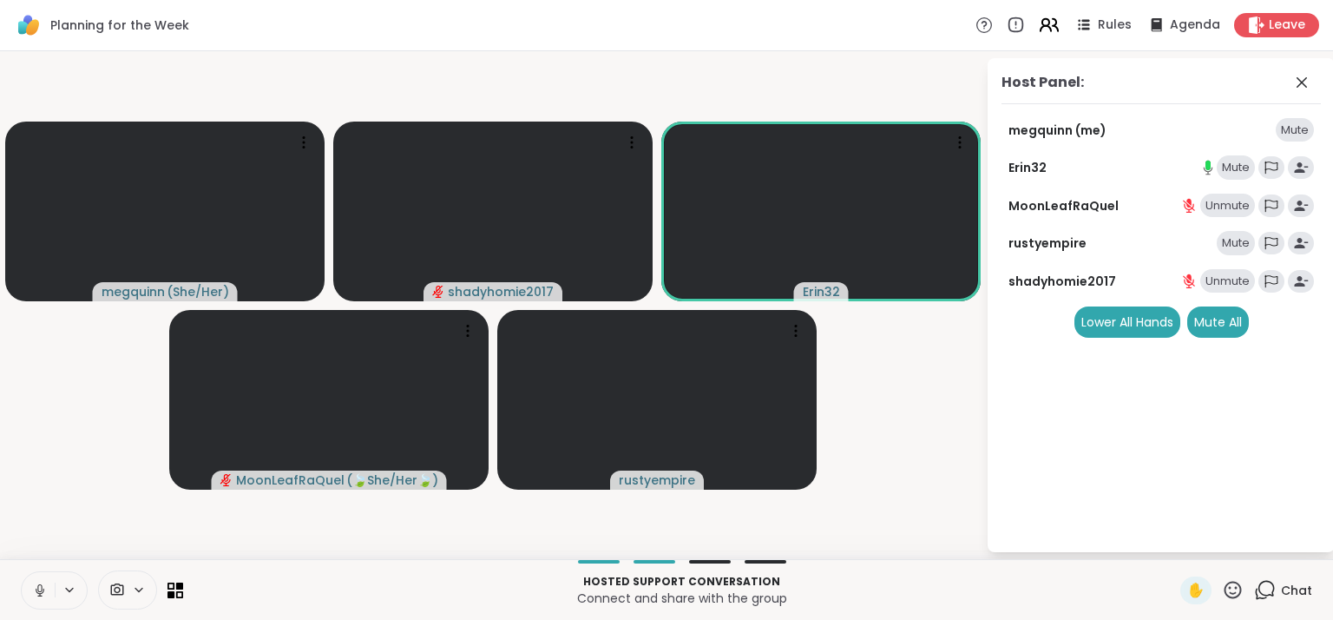
click at [1038, 27] on icon at bounding box center [1049, 25] width 22 height 22
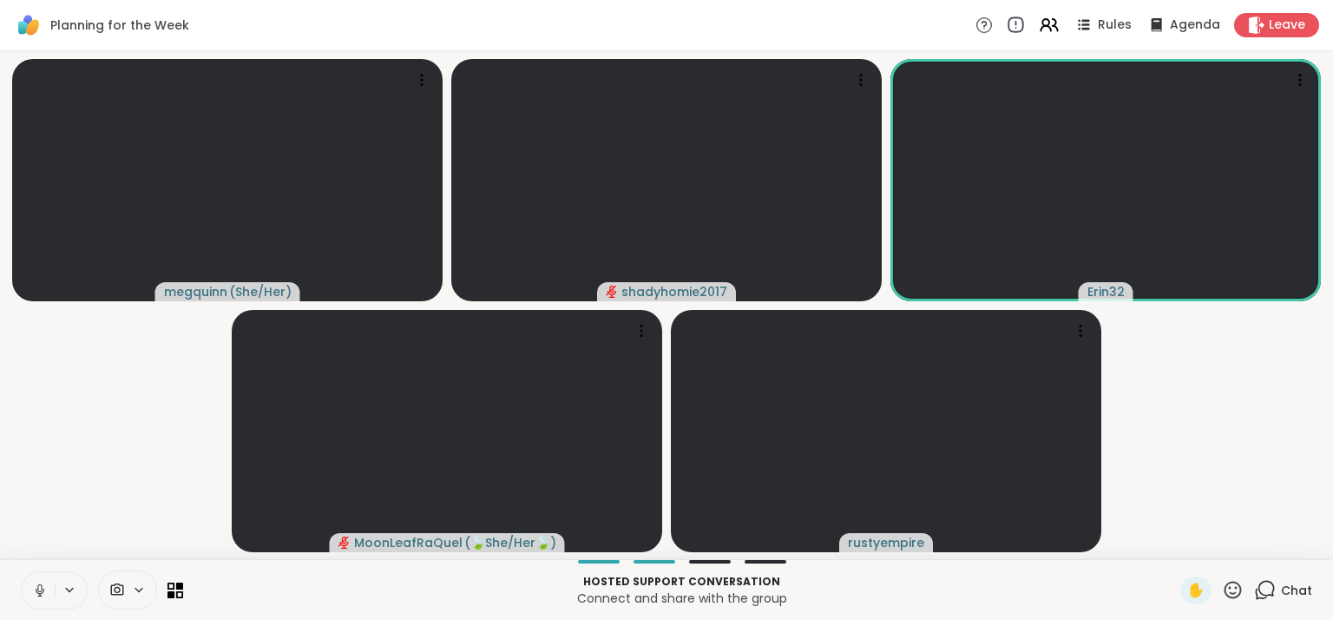
click at [1016, 23] on icon at bounding box center [1016, 23] width 0 height 3
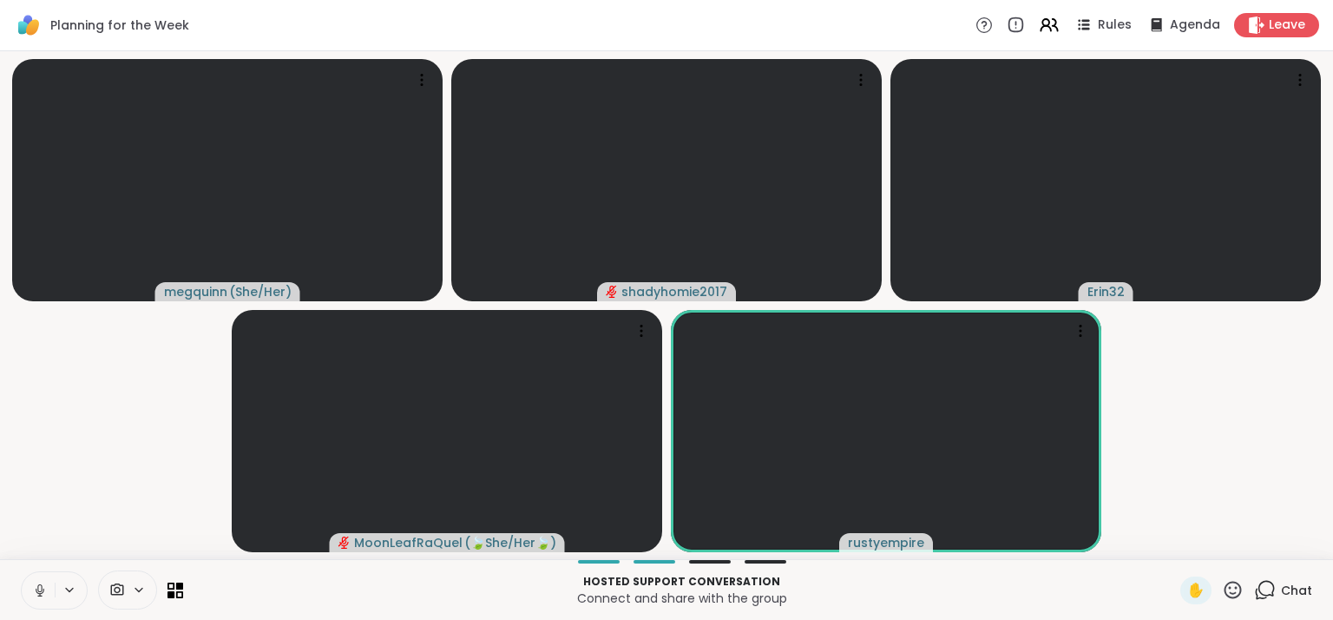
click at [1259, 595] on icon at bounding box center [1266, 589] width 16 height 16
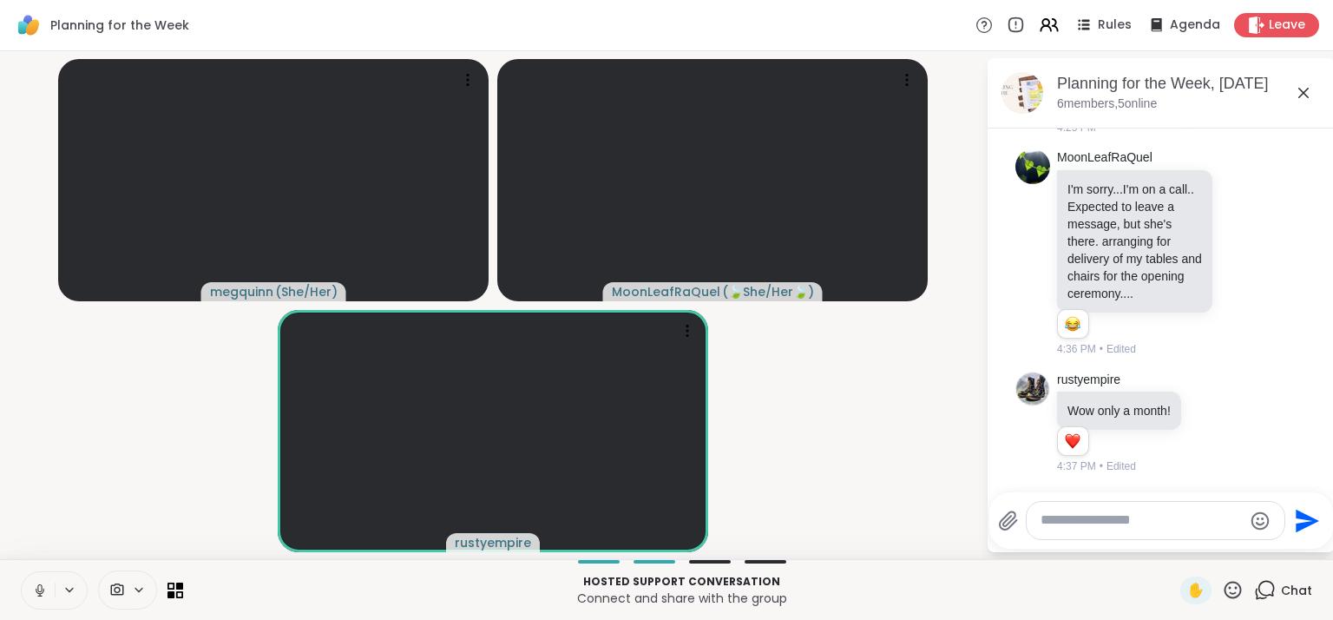
click at [35, 586] on icon at bounding box center [40, 590] width 16 height 16
click at [45, 587] on icon at bounding box center [40, 590] width 16 height 16
click at [39, 595] on icon at bounding box center [40, 590] width 16 height 16
click at [36, 585] on icon at bounding box center [40, 590] width 16 height 16
click at [1076, 523] on textarea "Type your message" at bounding box center [1142, 520] width 202 height 18
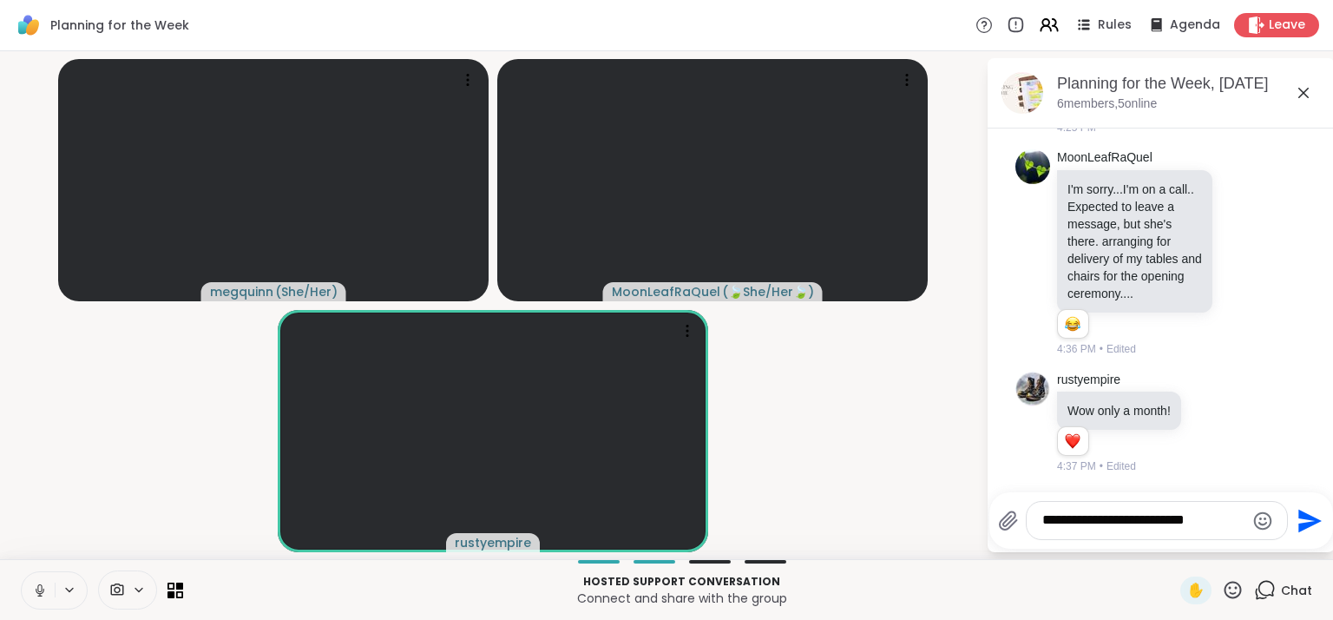
type textarea "**********"
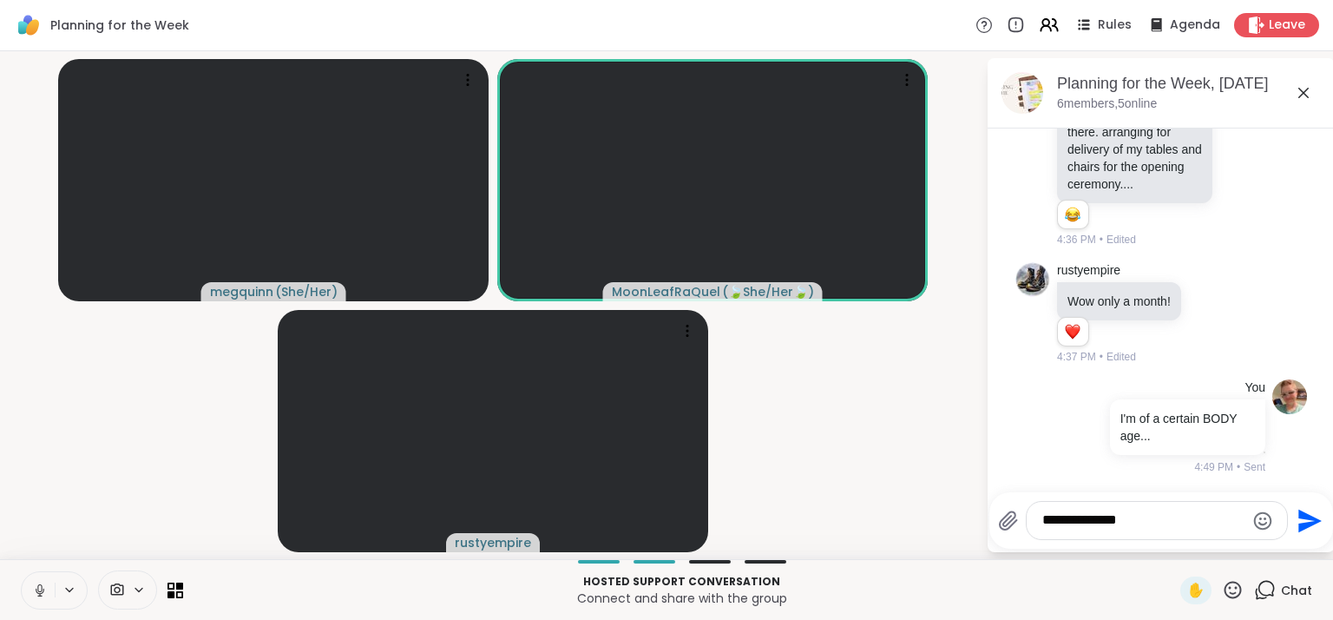
click at [1264, 520] on icon "Emoji picker" at bounding box center [1262, 520] width 21 height 21
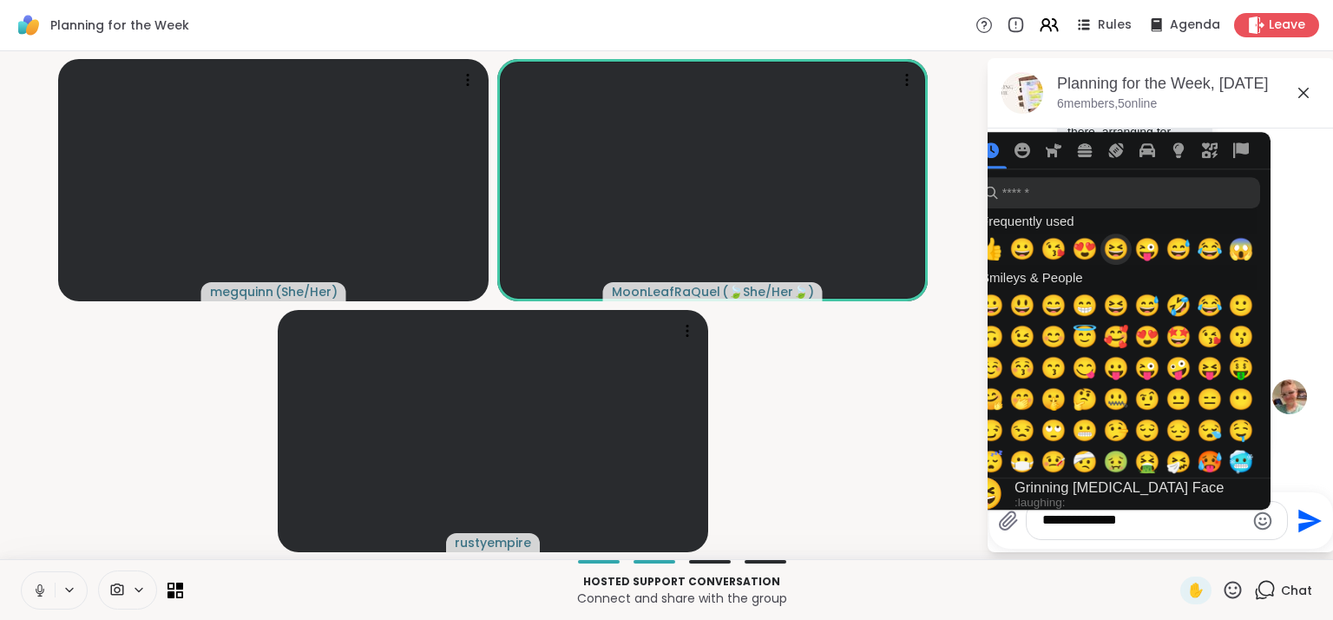
click at [1114, 249] on span "😆" at bounding box center [1116, 249] width 26 height 24
type textarea "**********"
click at [1309, 522] on icon "Send" at bounding box center [1309, 520] width 23 height 23
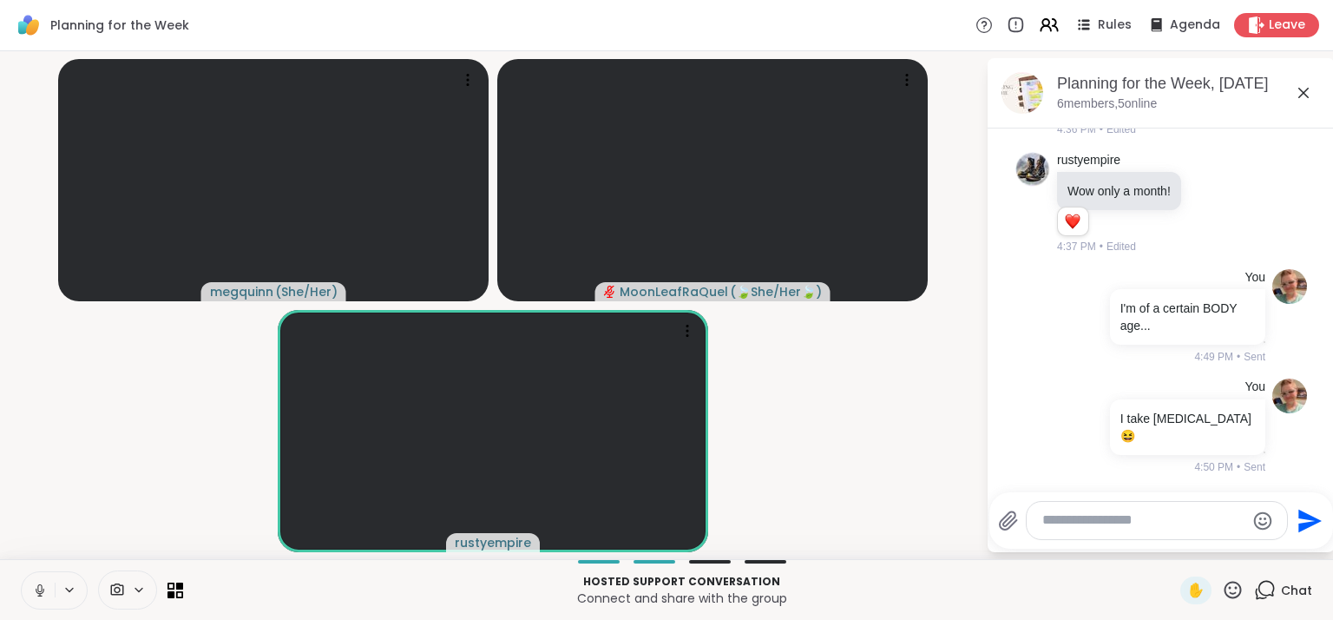
scroll to position [3877, 0]
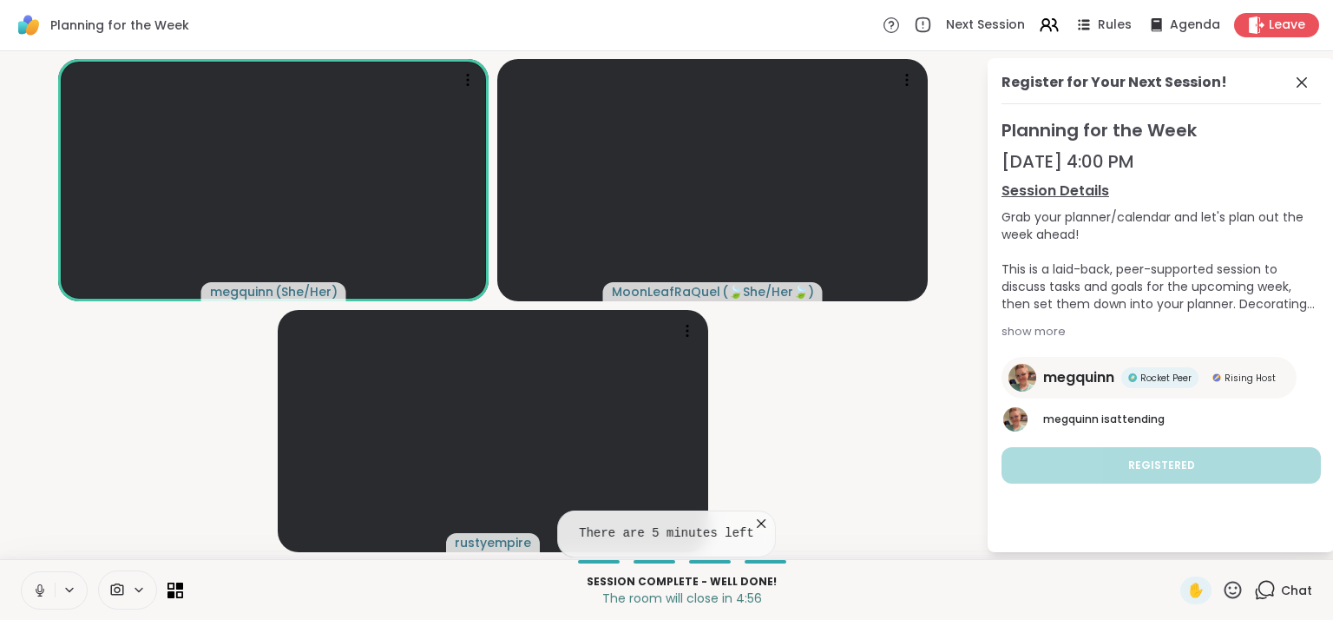
click at [1302, 87] on icon at bounding box center [1301, 82] width 21 height 21
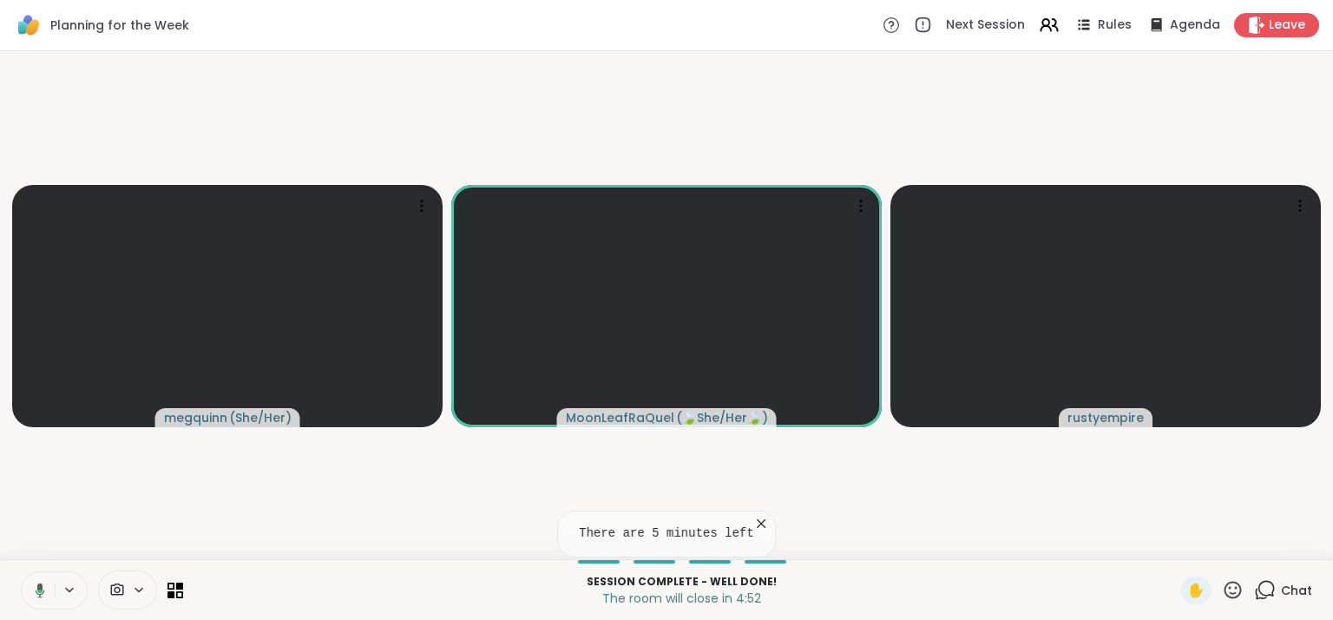
click at [1264, 586] on div "Chat" at bounding box center [1283, 590] width 58 height 28
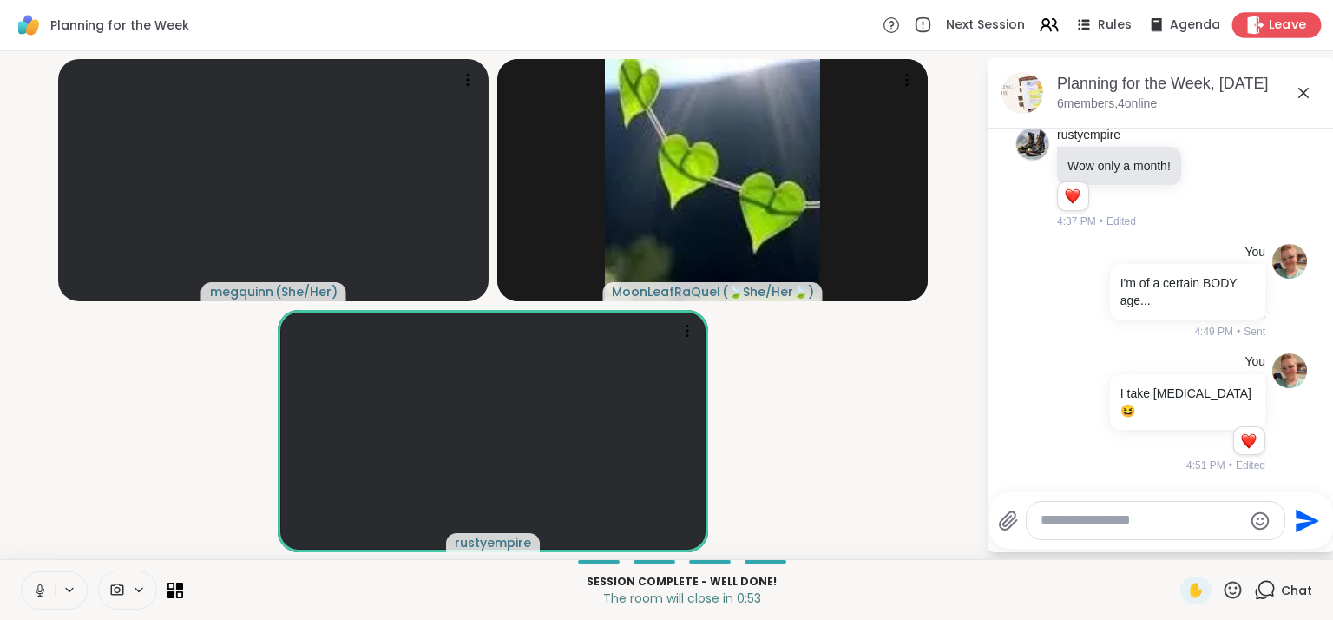
click at [1270, 30] on span "Leave" at bounding box center [1288, 25] width 38 height 18
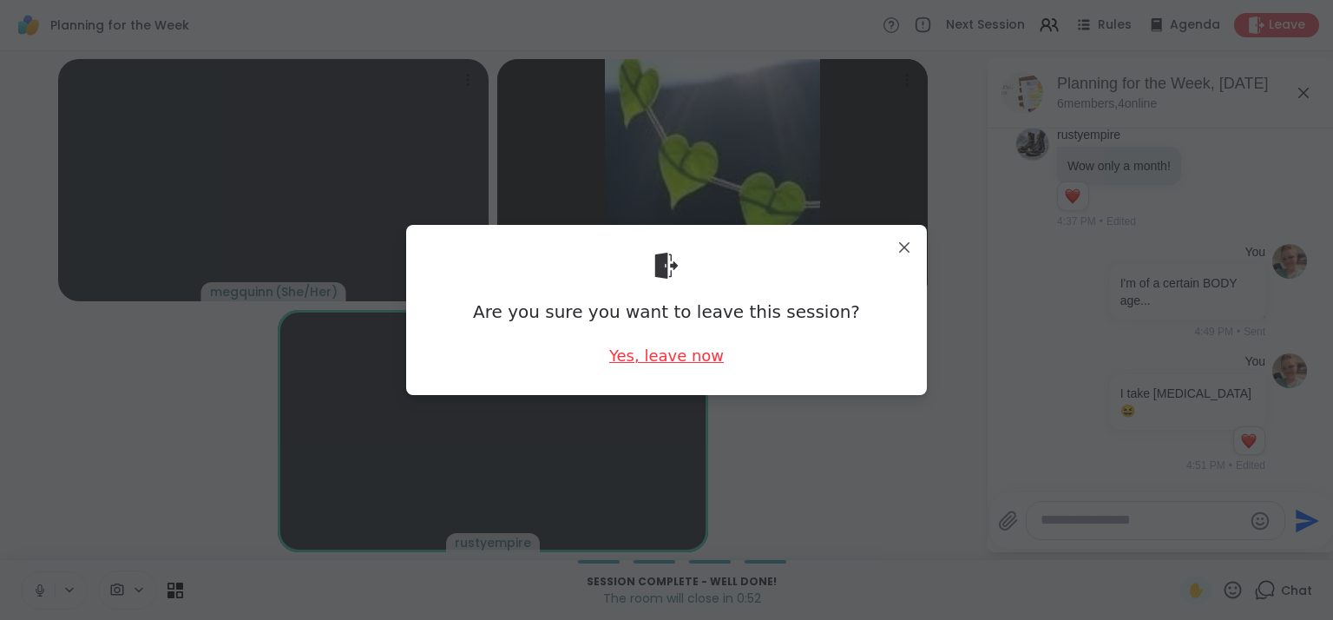
click at [647, 365] on div "Yes, leave now" at bounding box center [666, 356] width 115 height 22
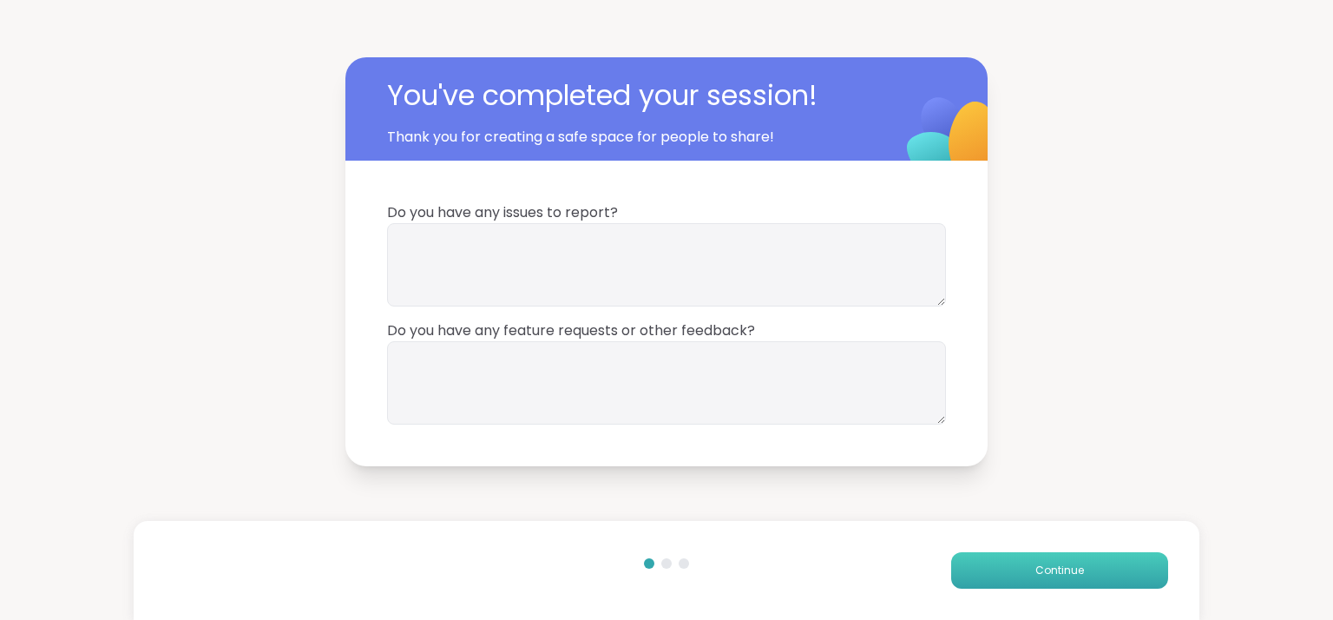
click at [1074, 571] on button "Continue" at bounding box center [1059, 570] width 217 height 36
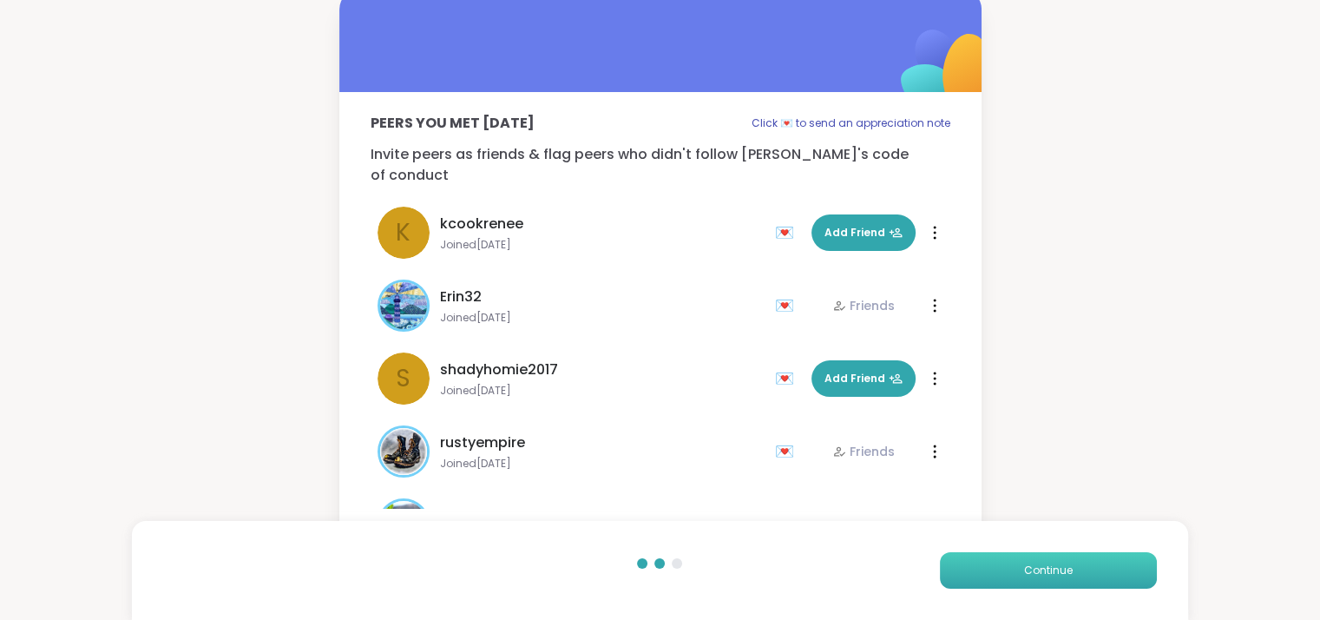
click at [1045, 571] on span "Continue" at bounding box center [1048, 570] width 49 height 16
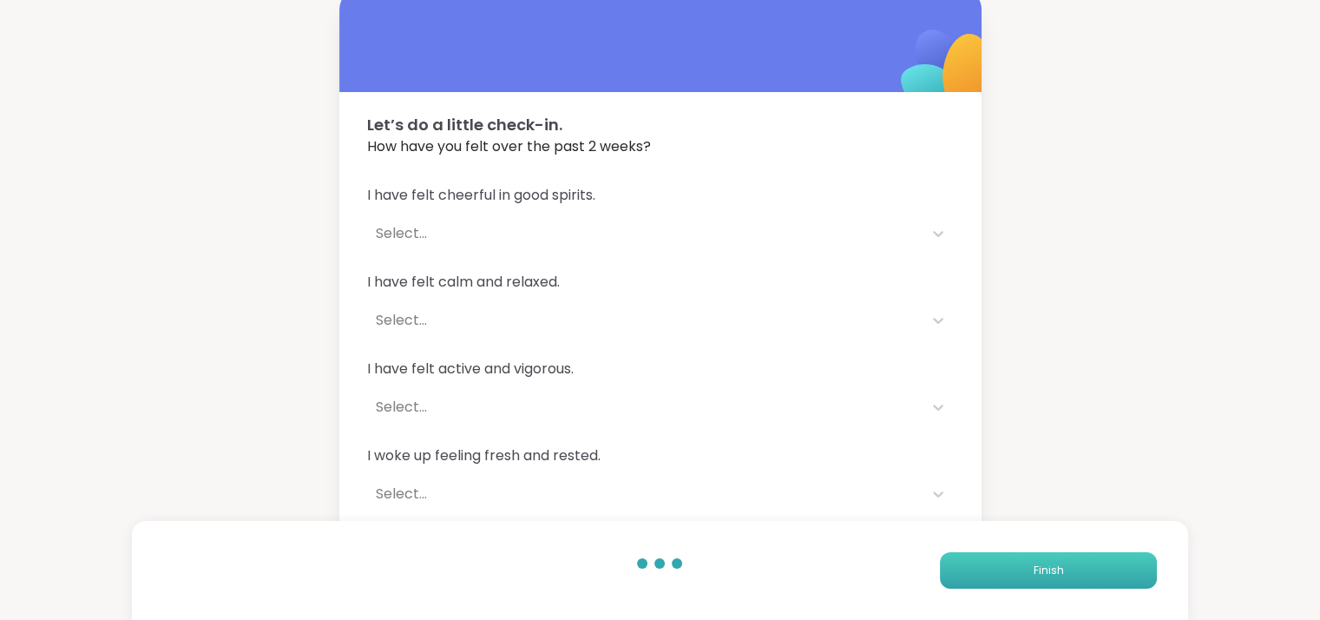
click at [1080, 575] on button "Finish" at bounding box center [1048, 570] width 217 height 36
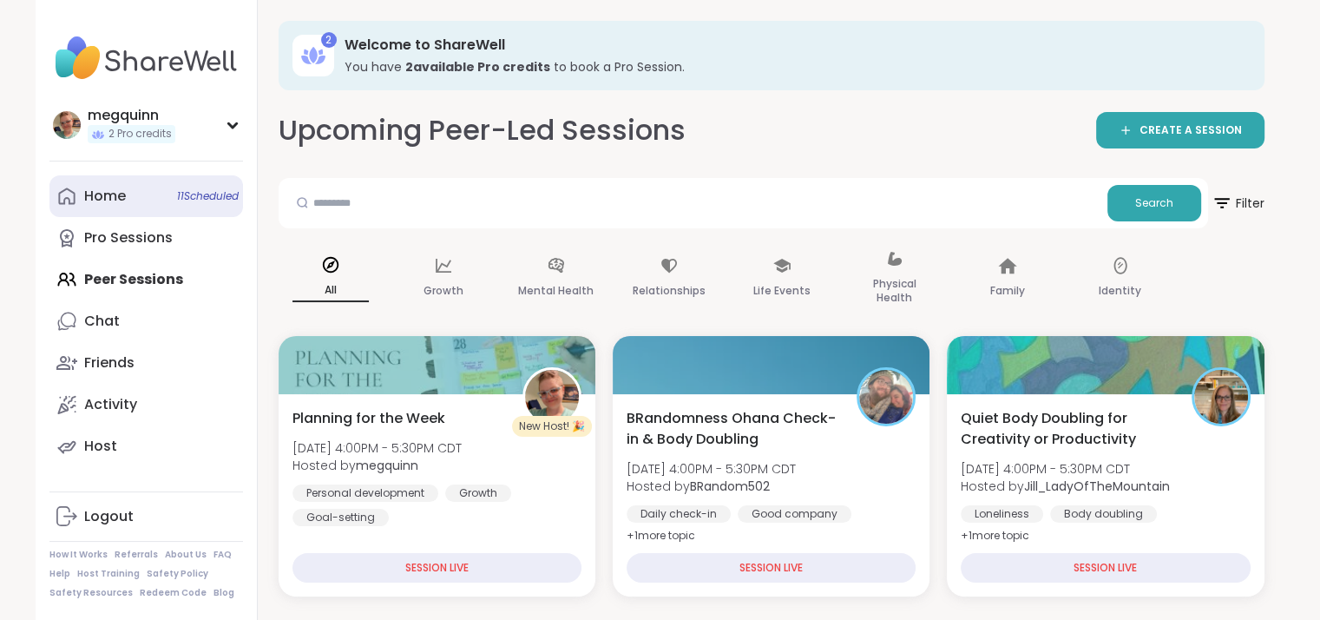
click at [101, 200] on div "Home 11 Scheduled" at bounding box center [105, 196] width 42 height 19
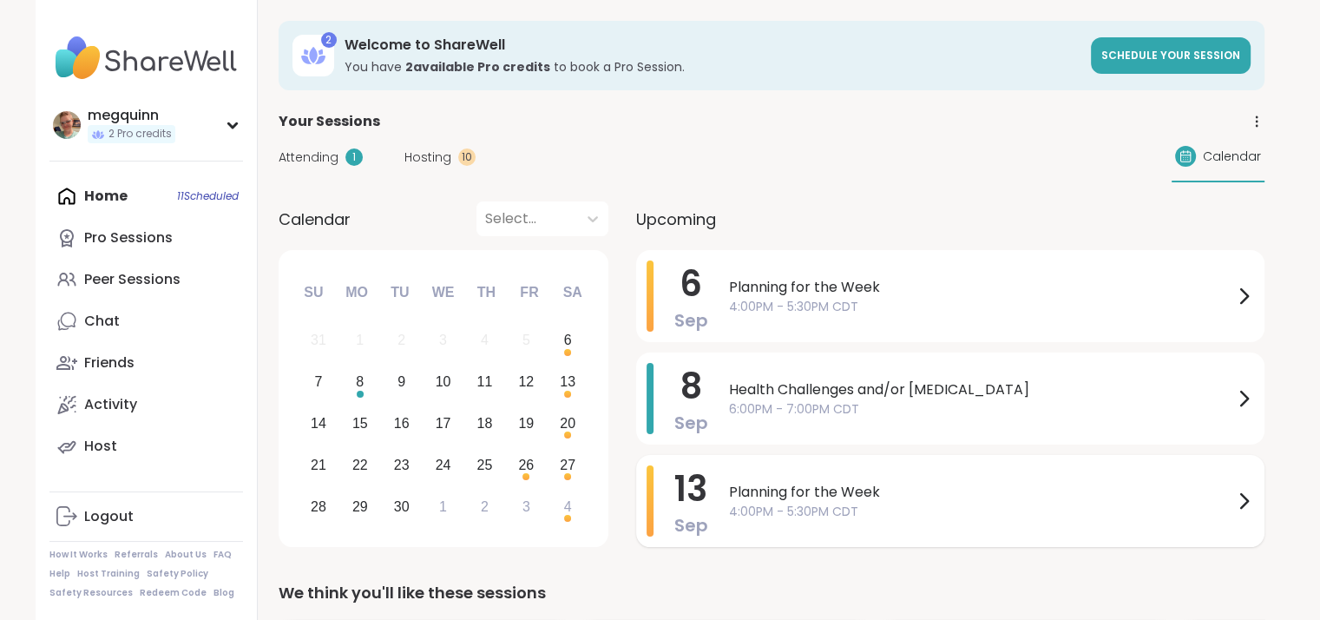
click at [1063, 503] on span "4:00PM - 5:30PM CDT" at bounding box center [981, 512] width 504 height 18
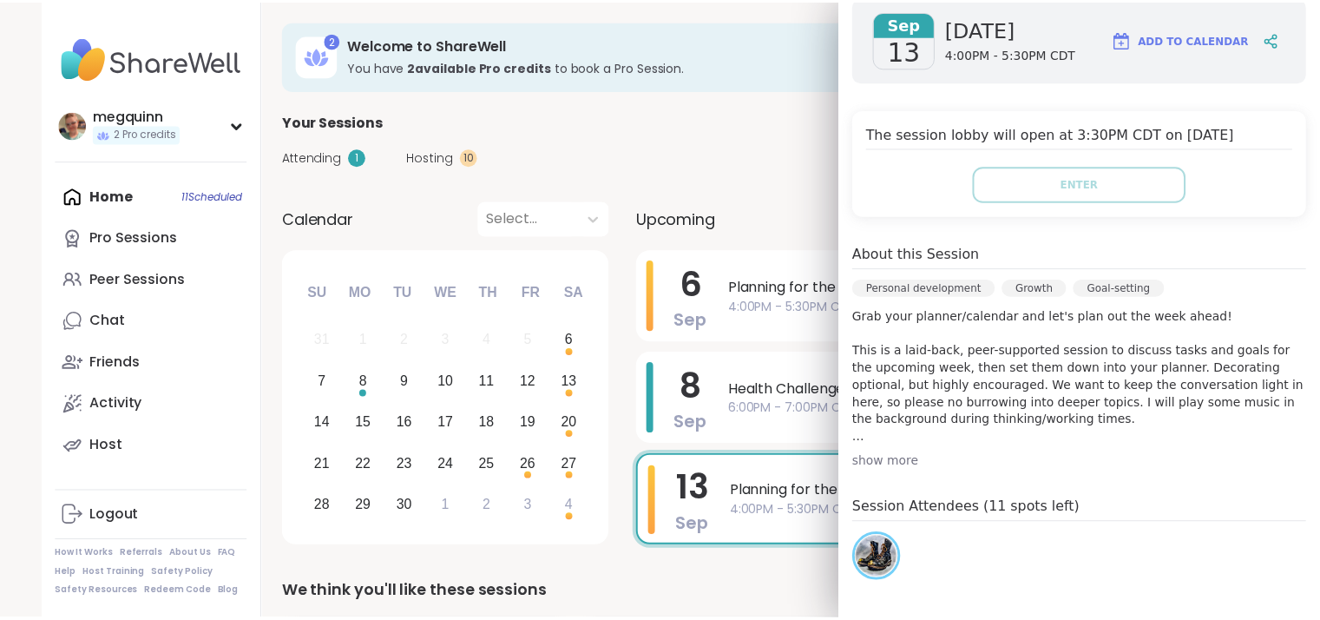
scroll to position [466, 0]
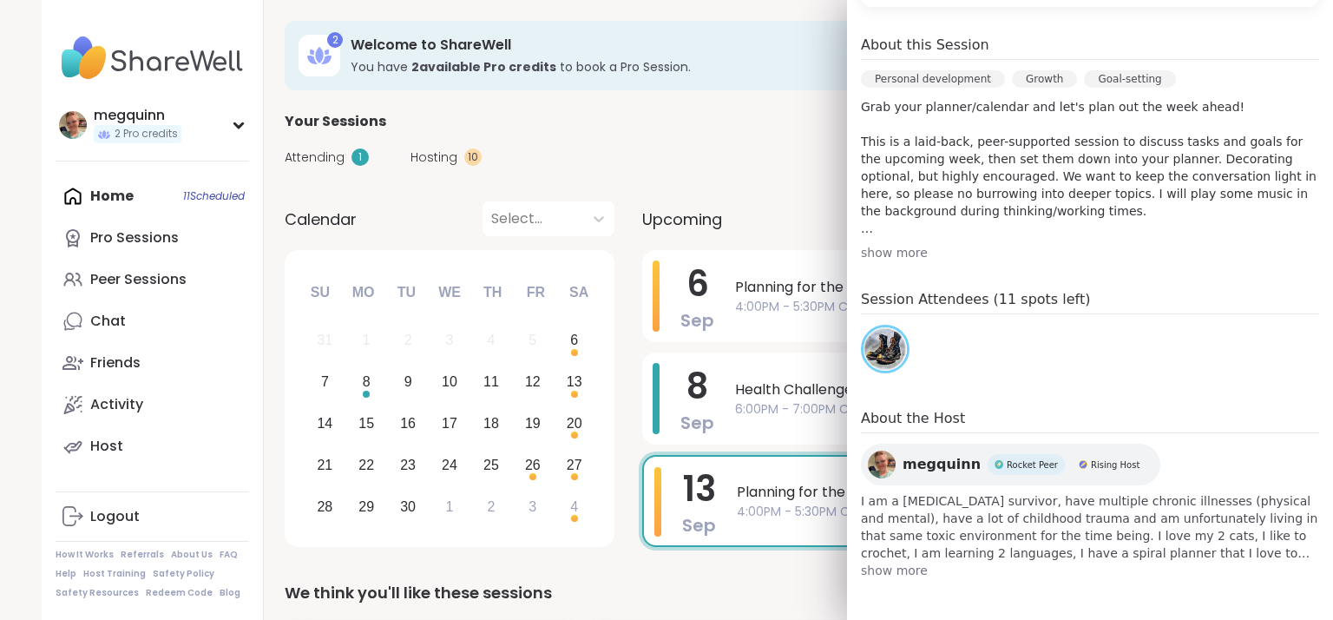
click at [771, 152] on div "Attending 1 Hosting 10 Calendar" at bounding box center [778, 157] width 986 height 50
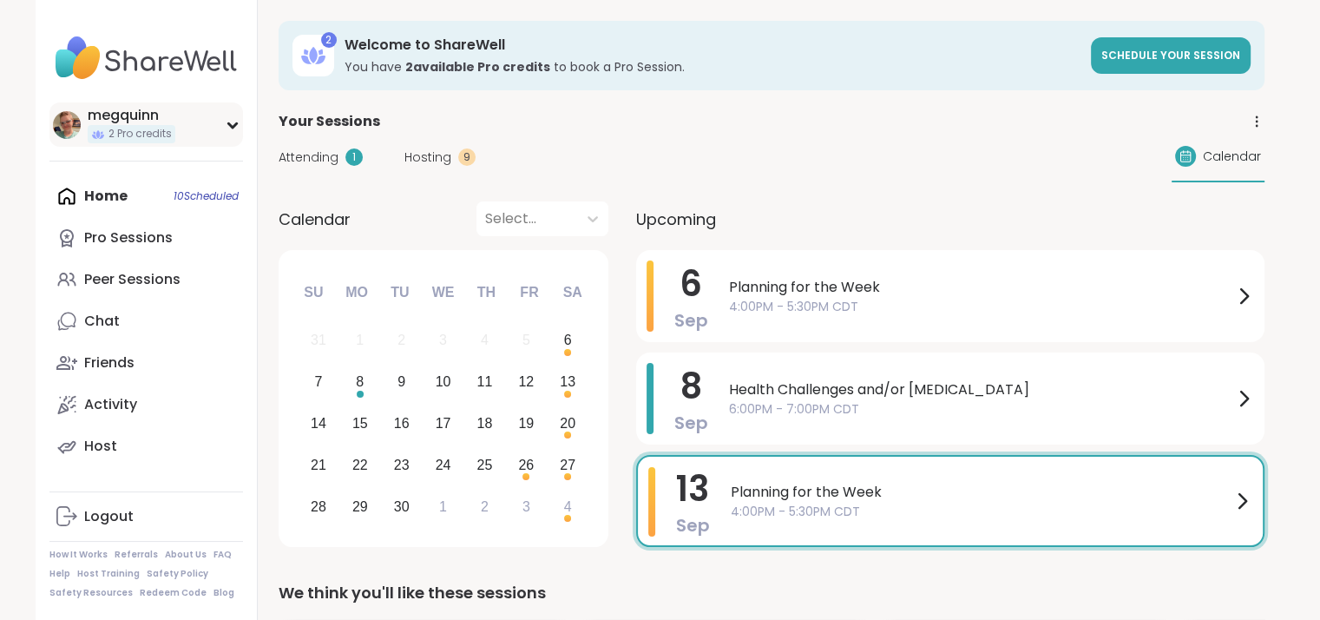
click at [132, 117] on div "megquinn" at bounding box center [132, 115] width 88 height 19
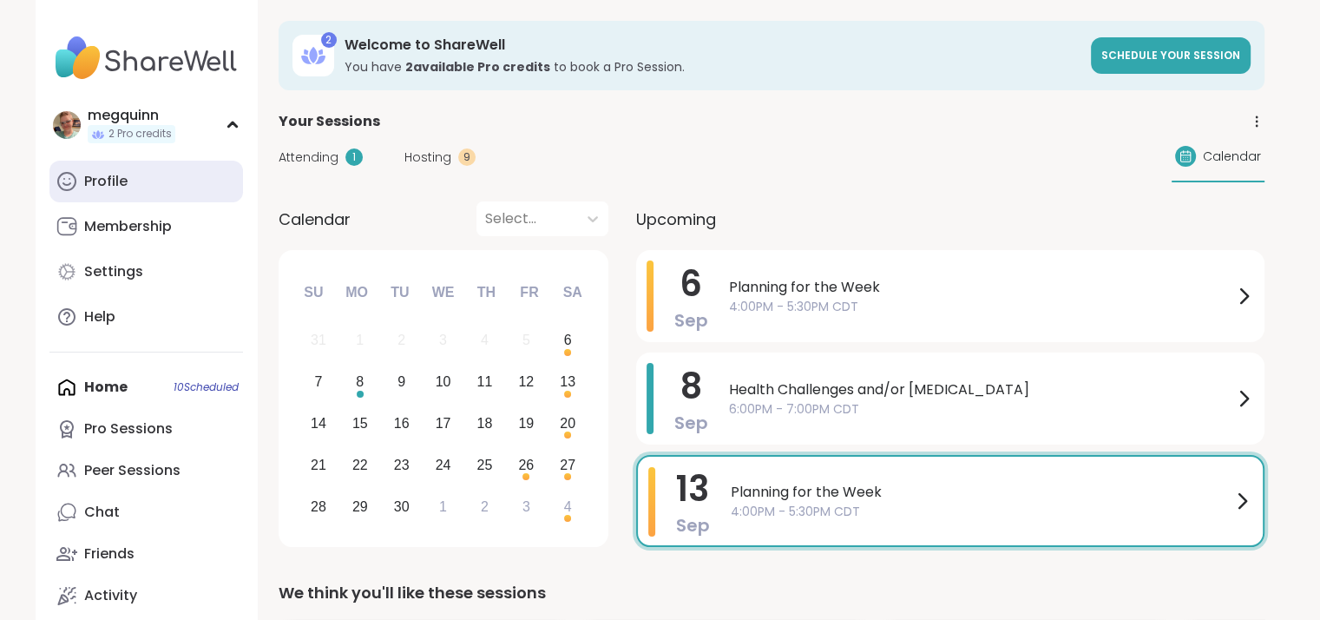
click at [122, 181] on div "Profile" at bounding box center [105, 181] width 43 height 19
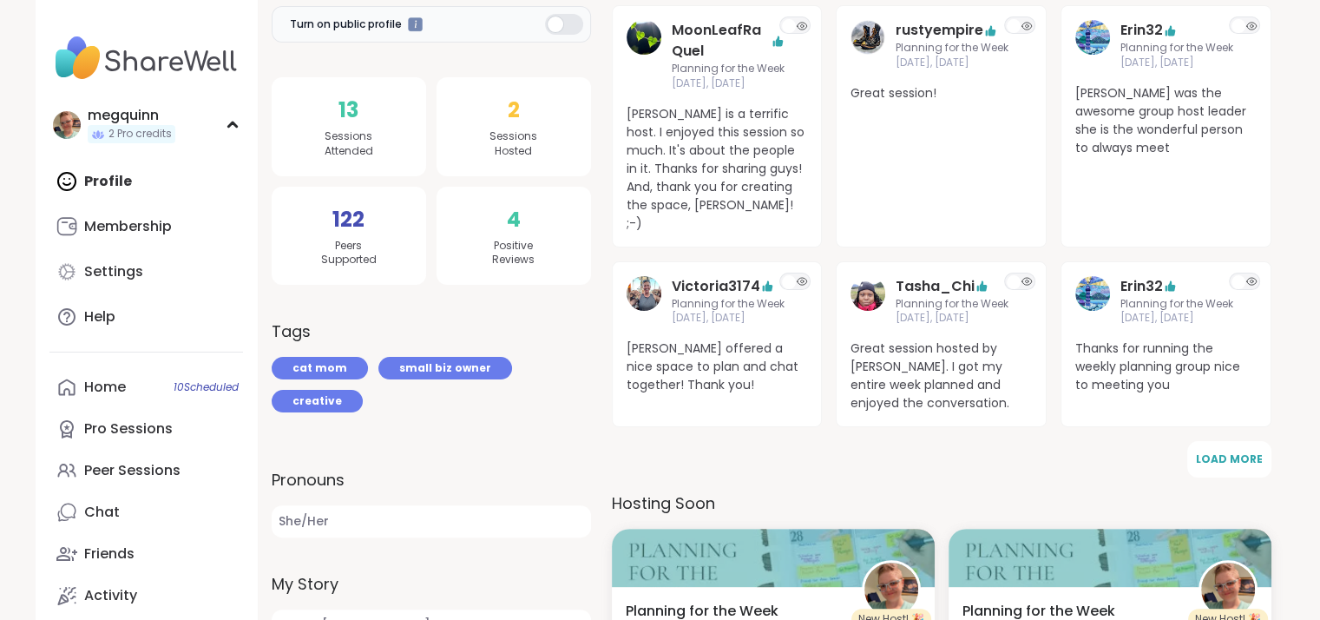
scroll to position [347, 0]
click at [1230, 450] on span "Load More" at bounding box center [1229, 457] width 67 height 15
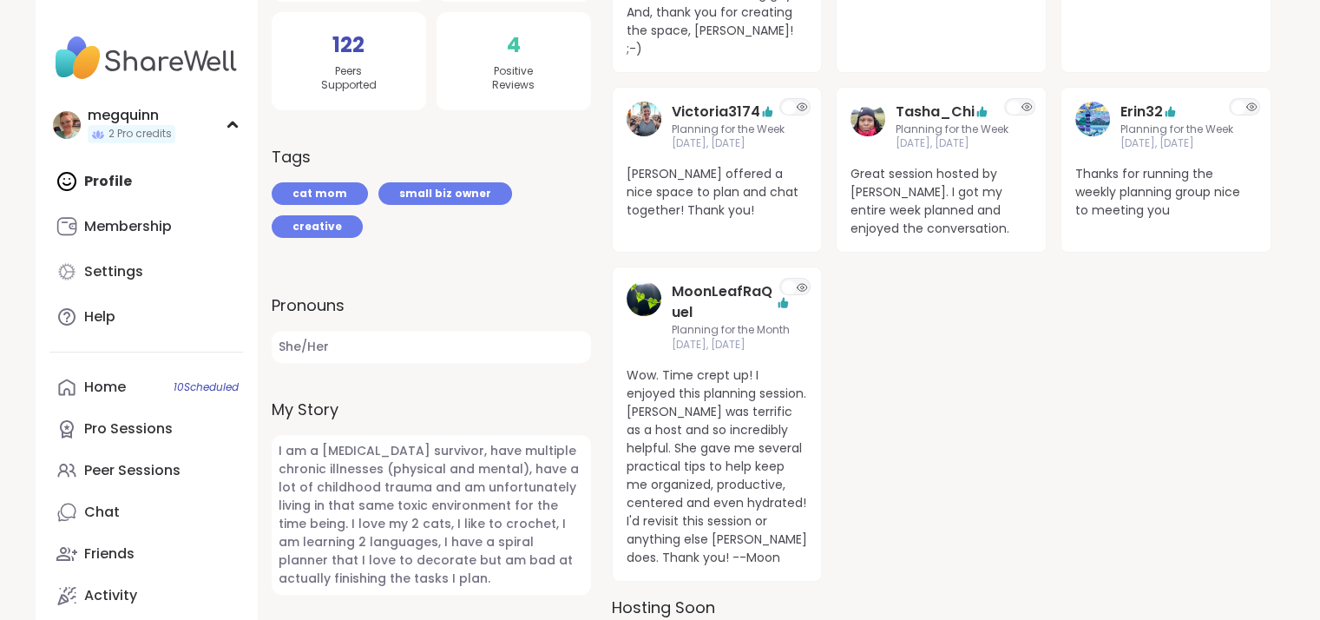
scroll to position [87, 0]
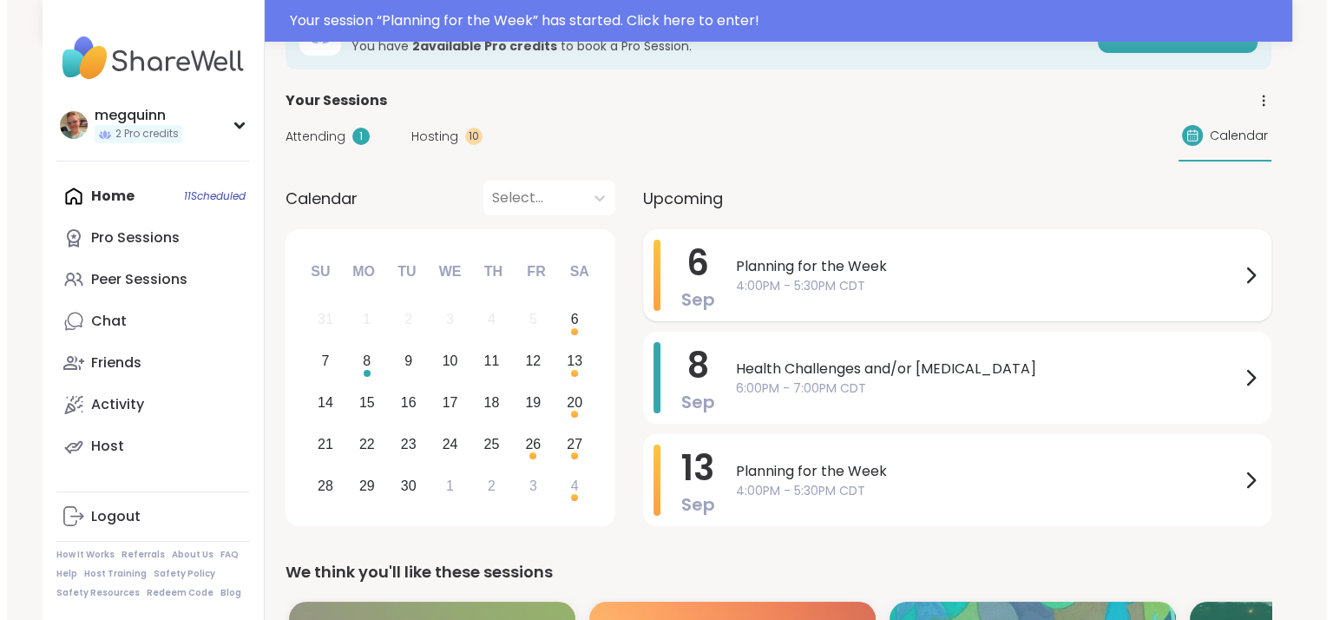
scroll to position [87, 0]
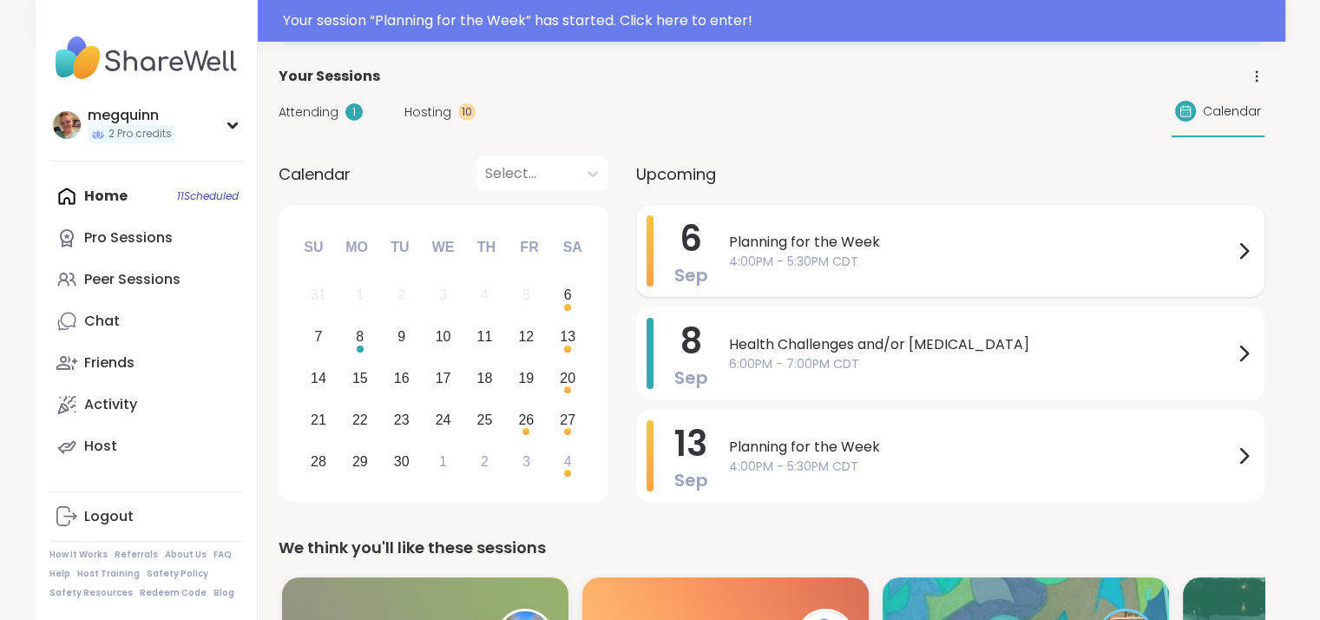
click at [930, 262] on span "4:00PM - 5:30PM CDT" at bounding box center [981, 262] width 504 height 18
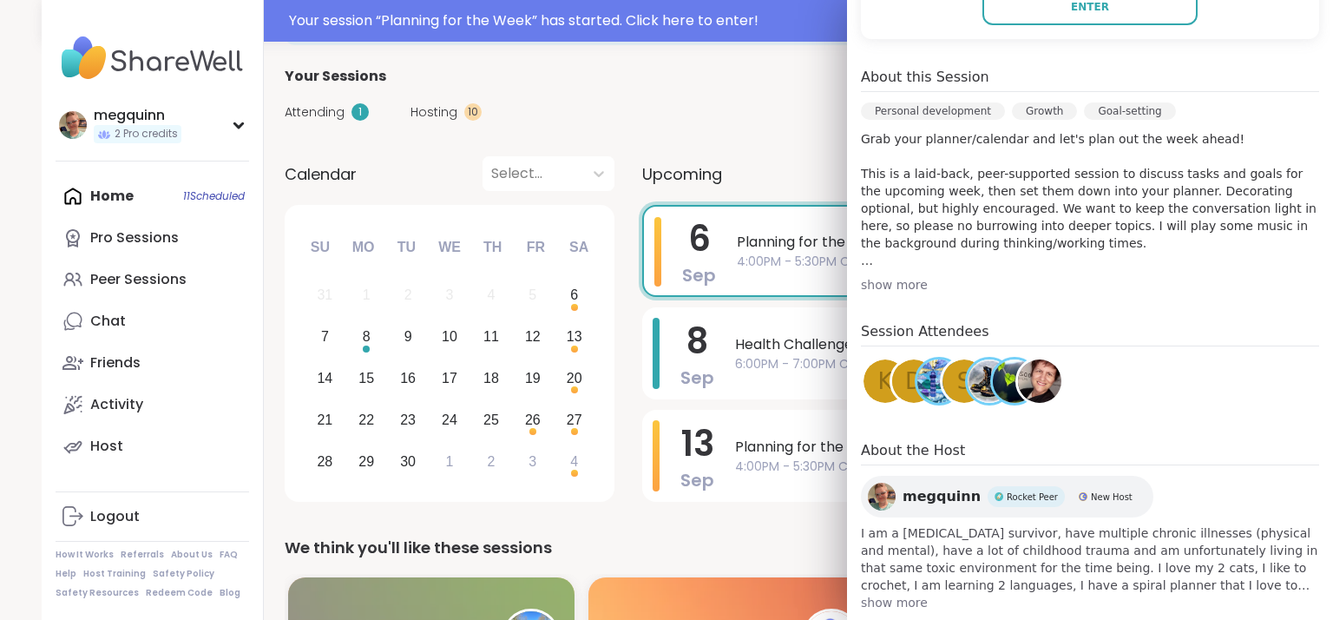
scroll to position [466, 0]
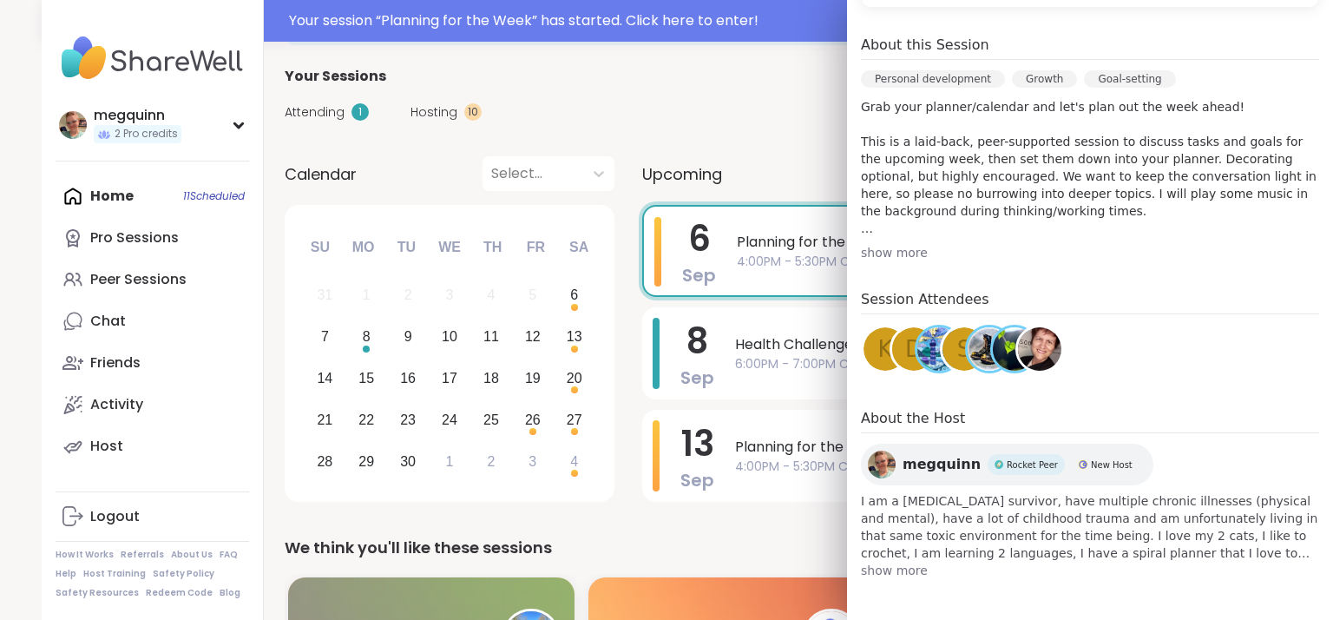
click at [876, 246] on div "show more" at bounding box center [1090, 252] width 458 height 17
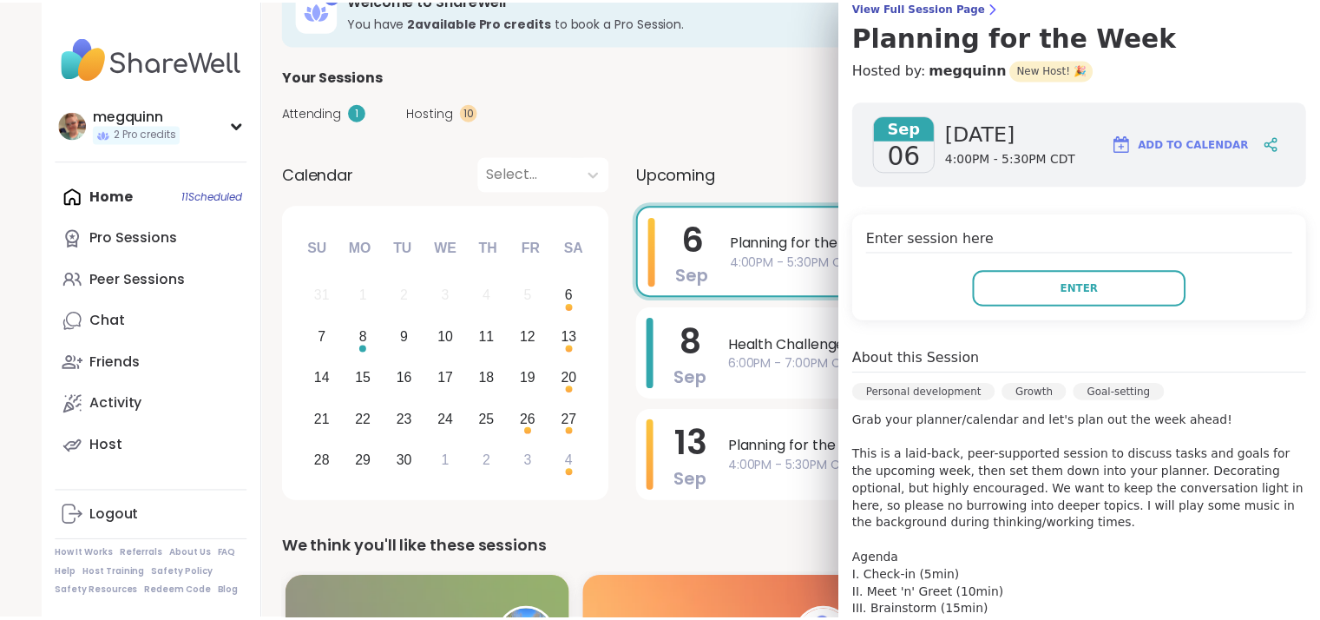
scroll to position [0, 0]
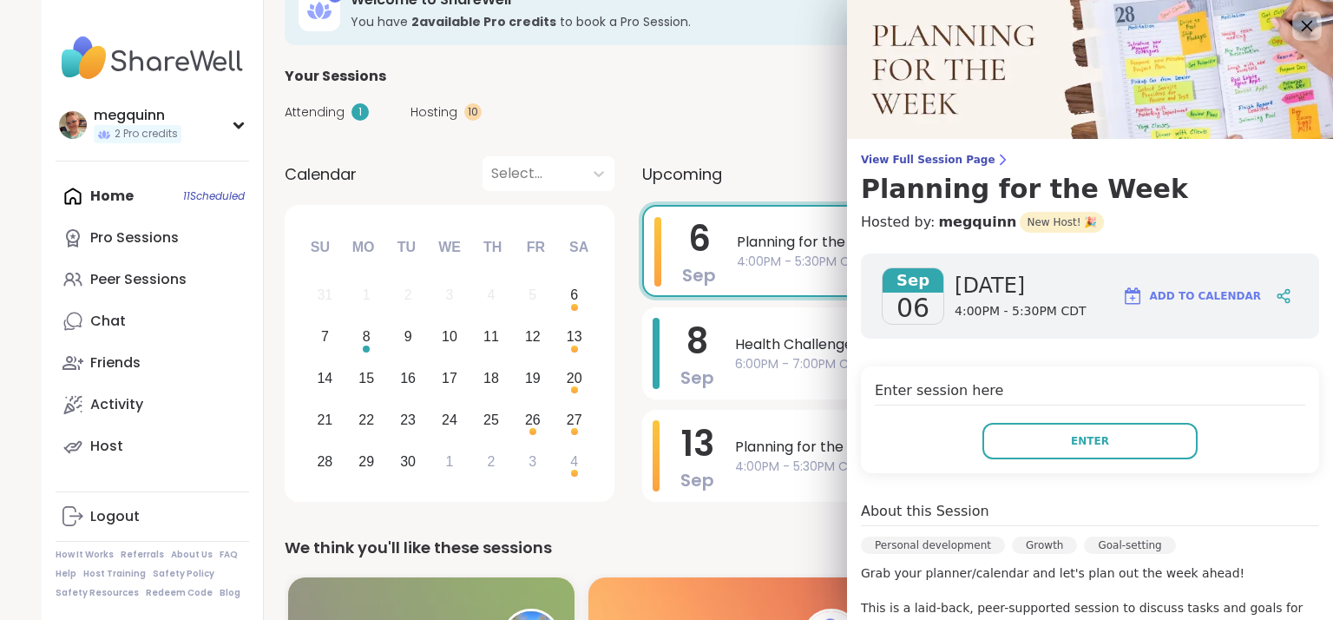
click at [1296, 16] on icon at bounding box center [1307, 26] width 22 height 22
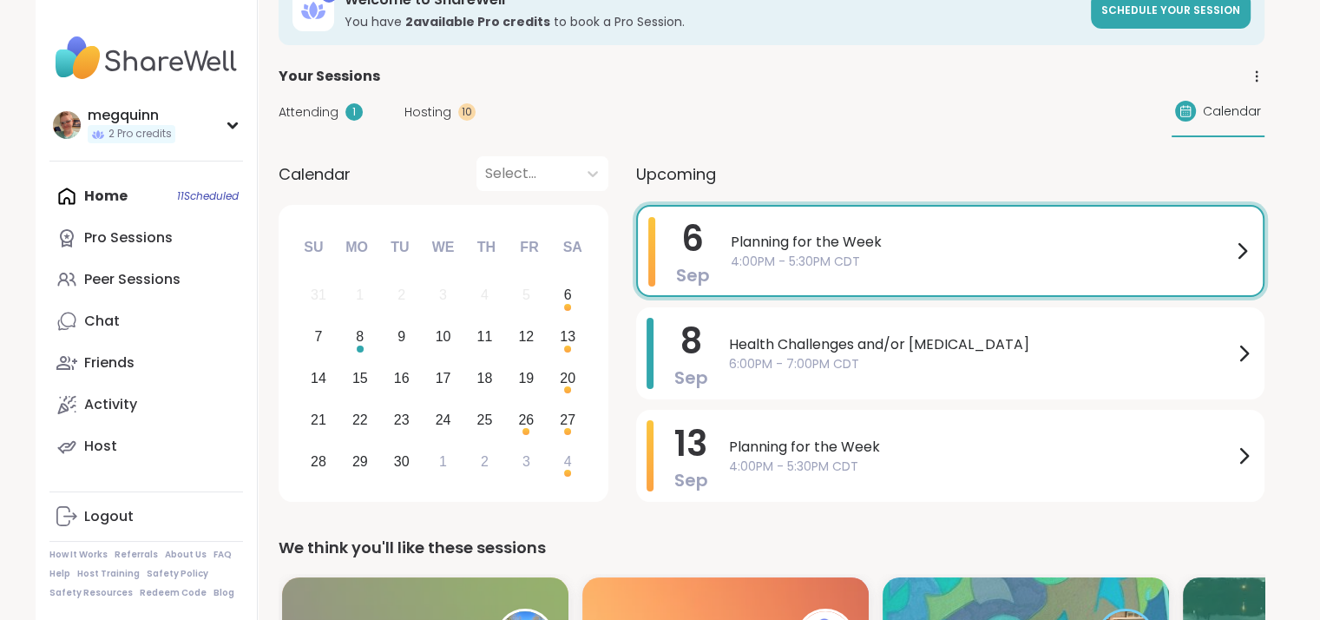
click at [843, 84] on div "Your Sessions" at bounding box center [772, 76] width 986 height 21
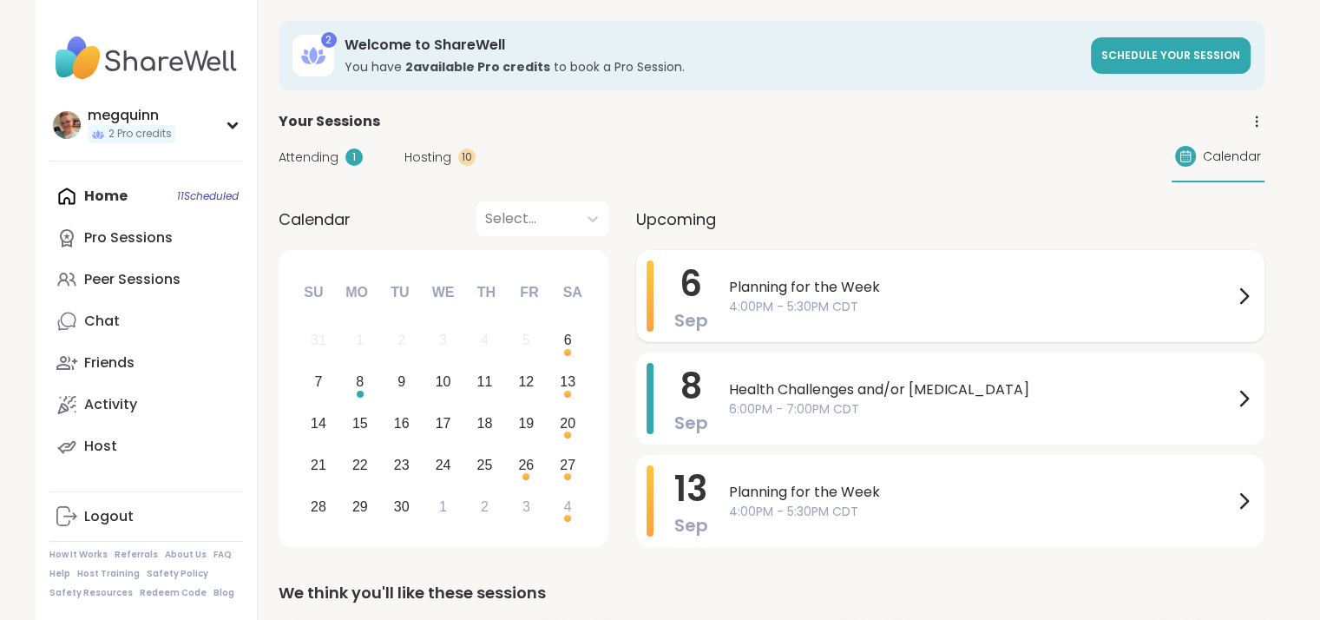
click at [889, 313] on span "4:00PM - 5:30PM CDT" at bounding box center [981, 307] width 504 height 18
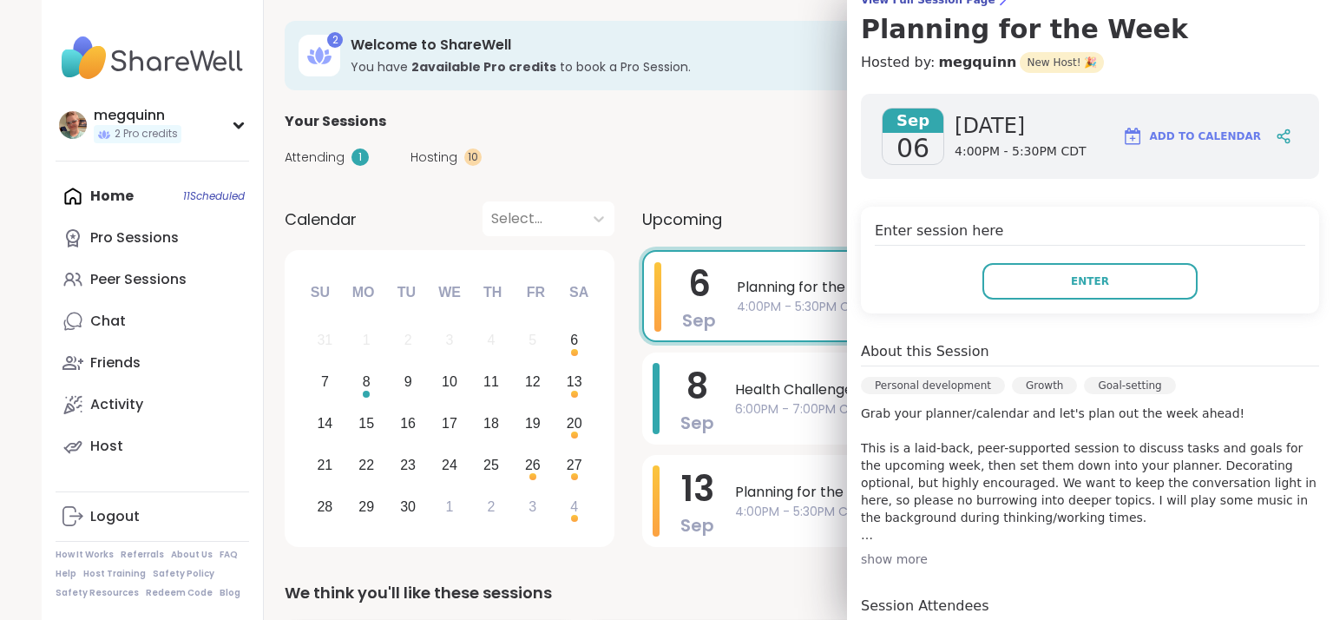
scroll to position [347, 0]
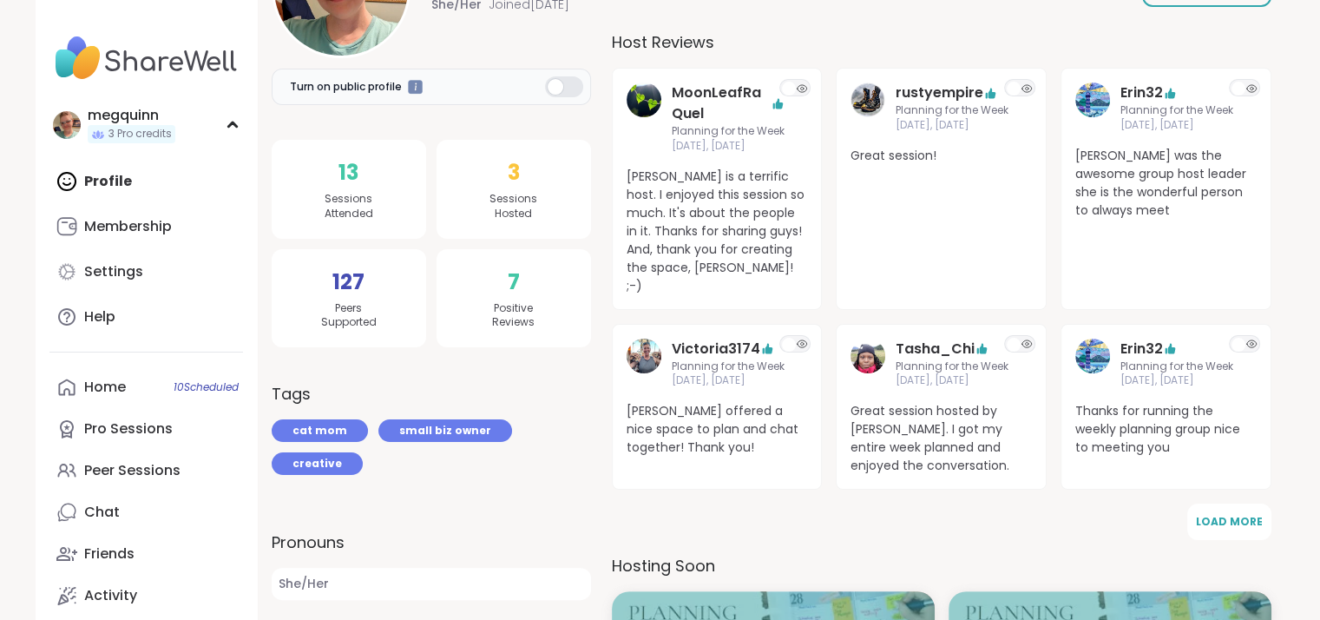
scroll to position [347, 0]
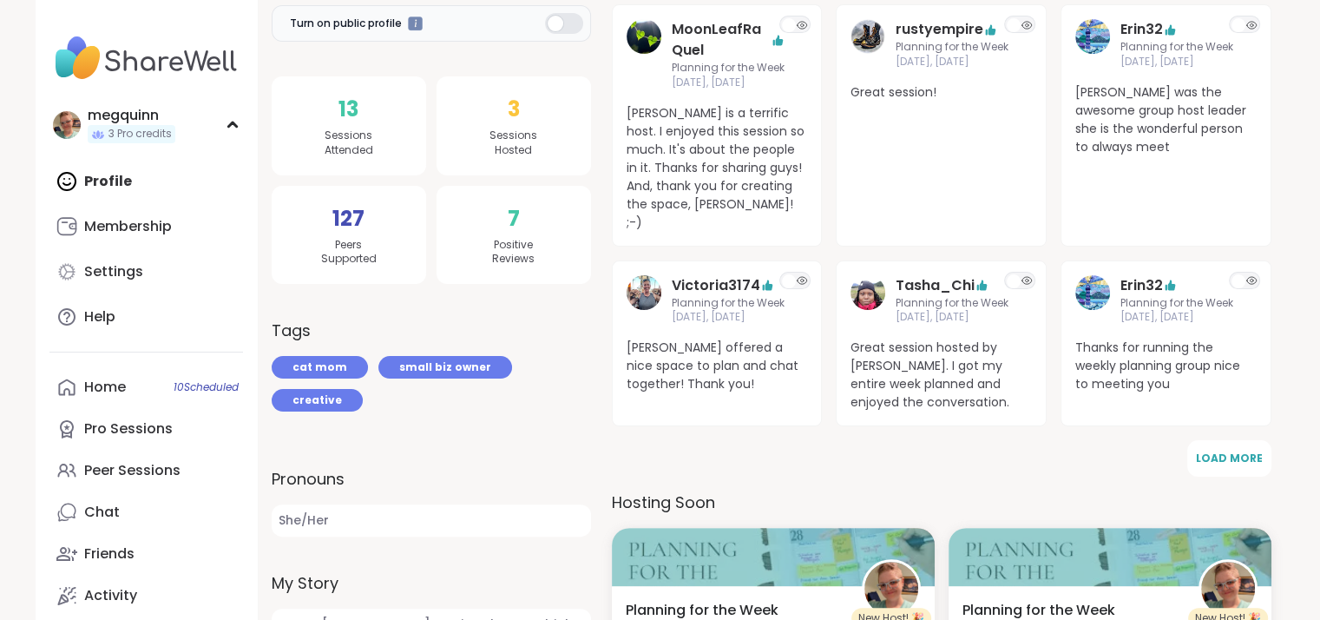
click at [1232, 450] on span "Load More" at bounding box center [1229, 457] width 67 height 15
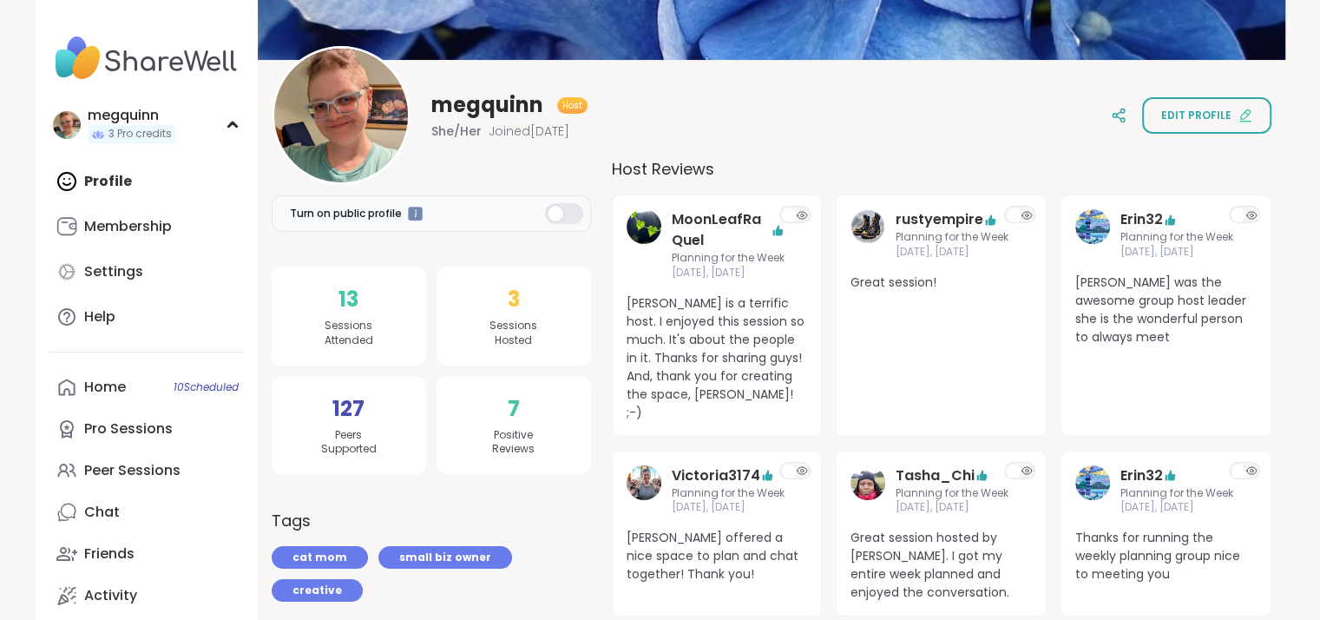
scroll to position [0, 0]
